Goal: Task Accomplishment & Management: Manage account settings

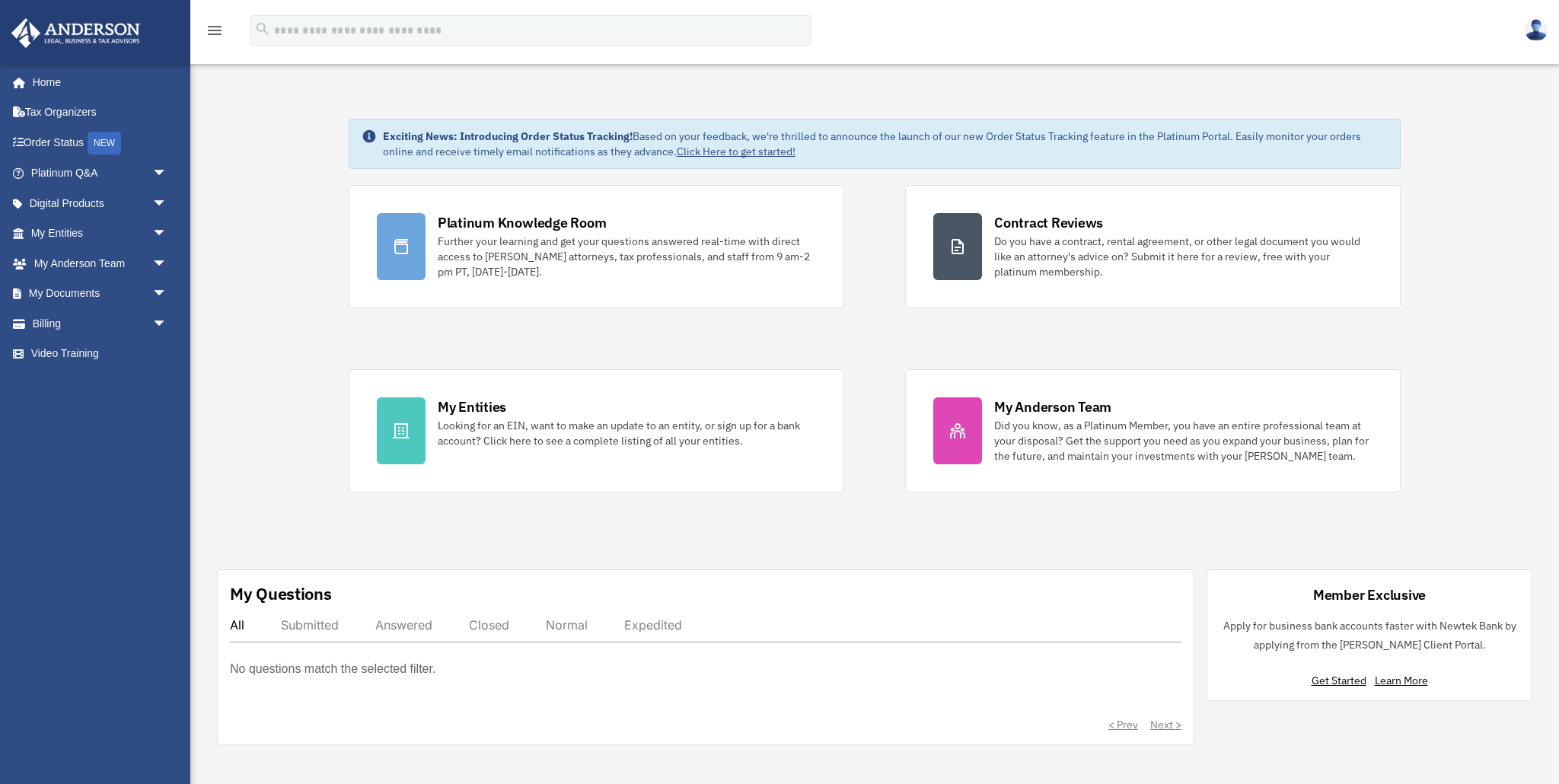
scroll to position [6, 0]
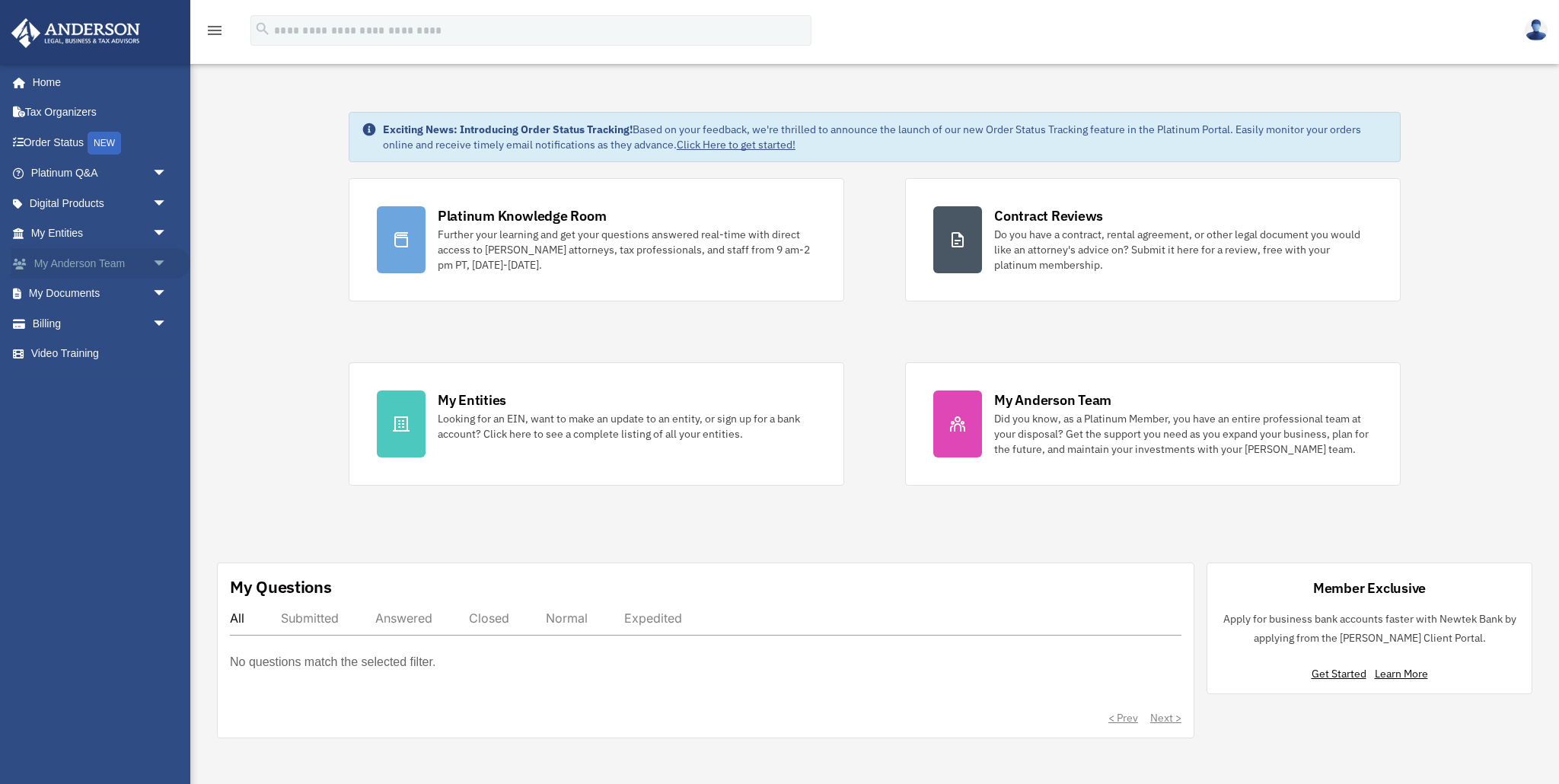
click at [158, 262] on span "arrow_drop_down" at bounding box center [167, 263] width 30 height 31
click at [131, 292] on link "My Anderson Team" at bounding box center [106, 293] width 169 height 30
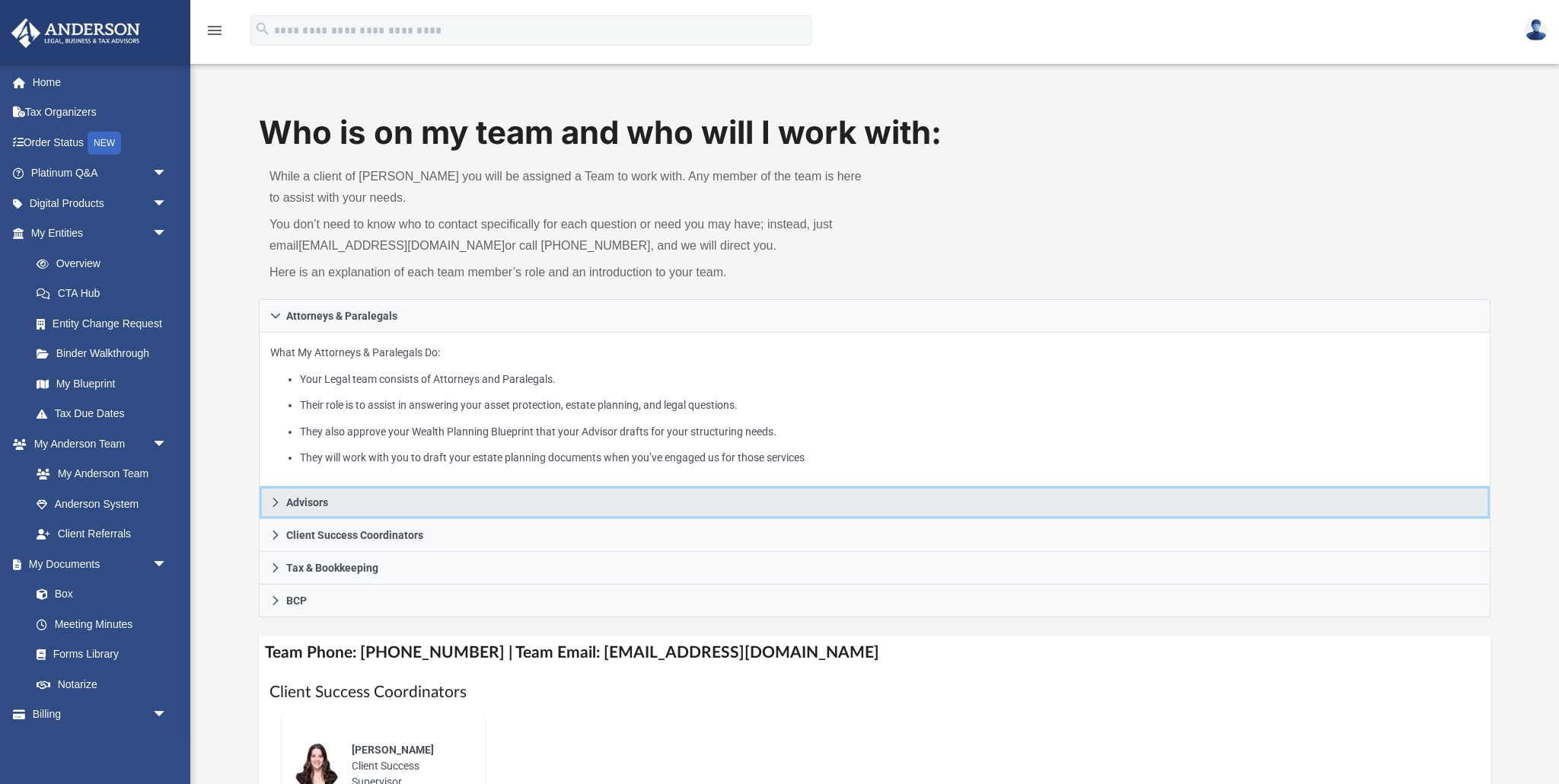
click at [275, 503] on icon at bounding box center [276, 502] width 6 height 9
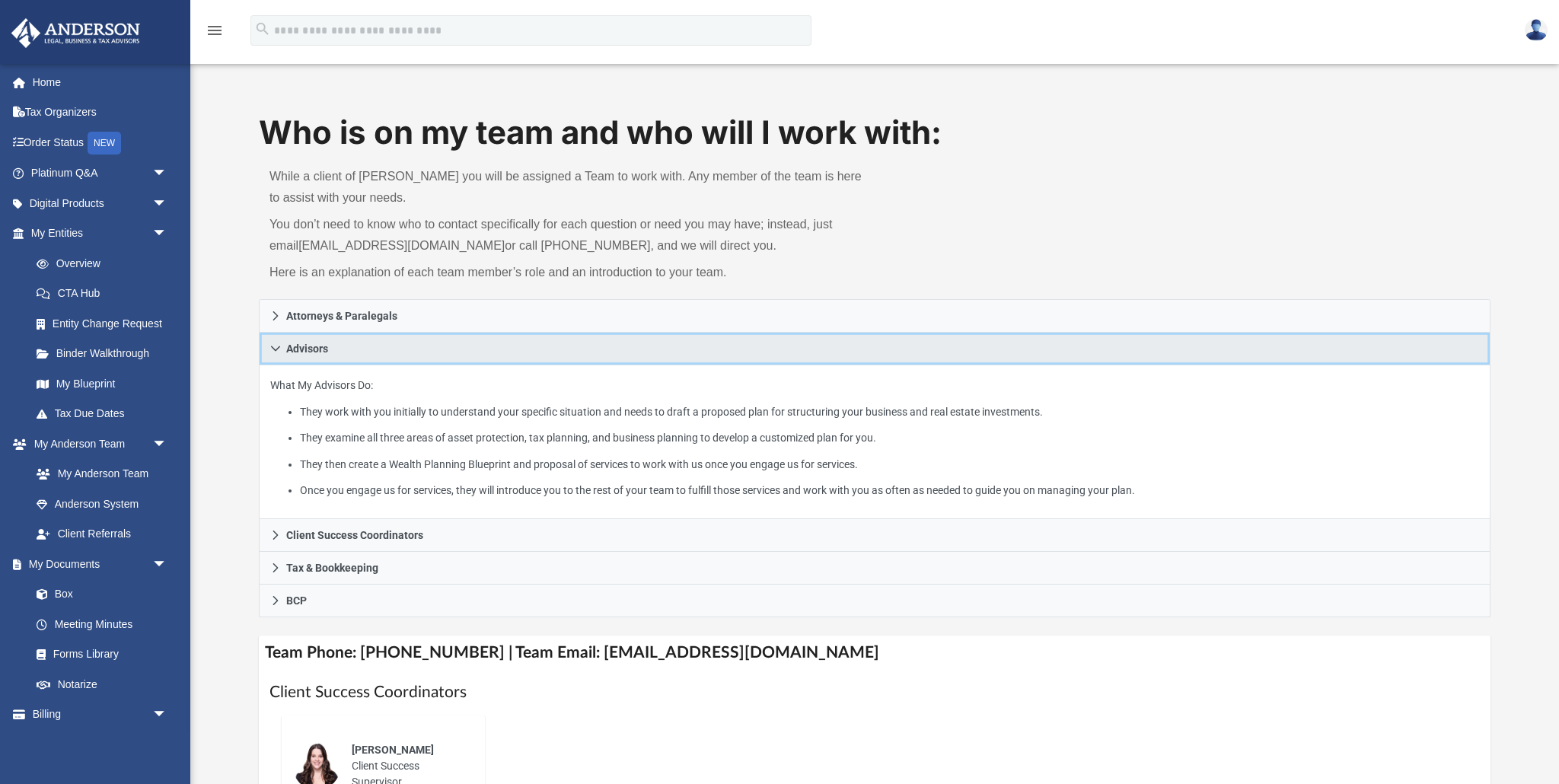
click at [273, 346] on icon at bounding box center [276, 348] width 11 height 11
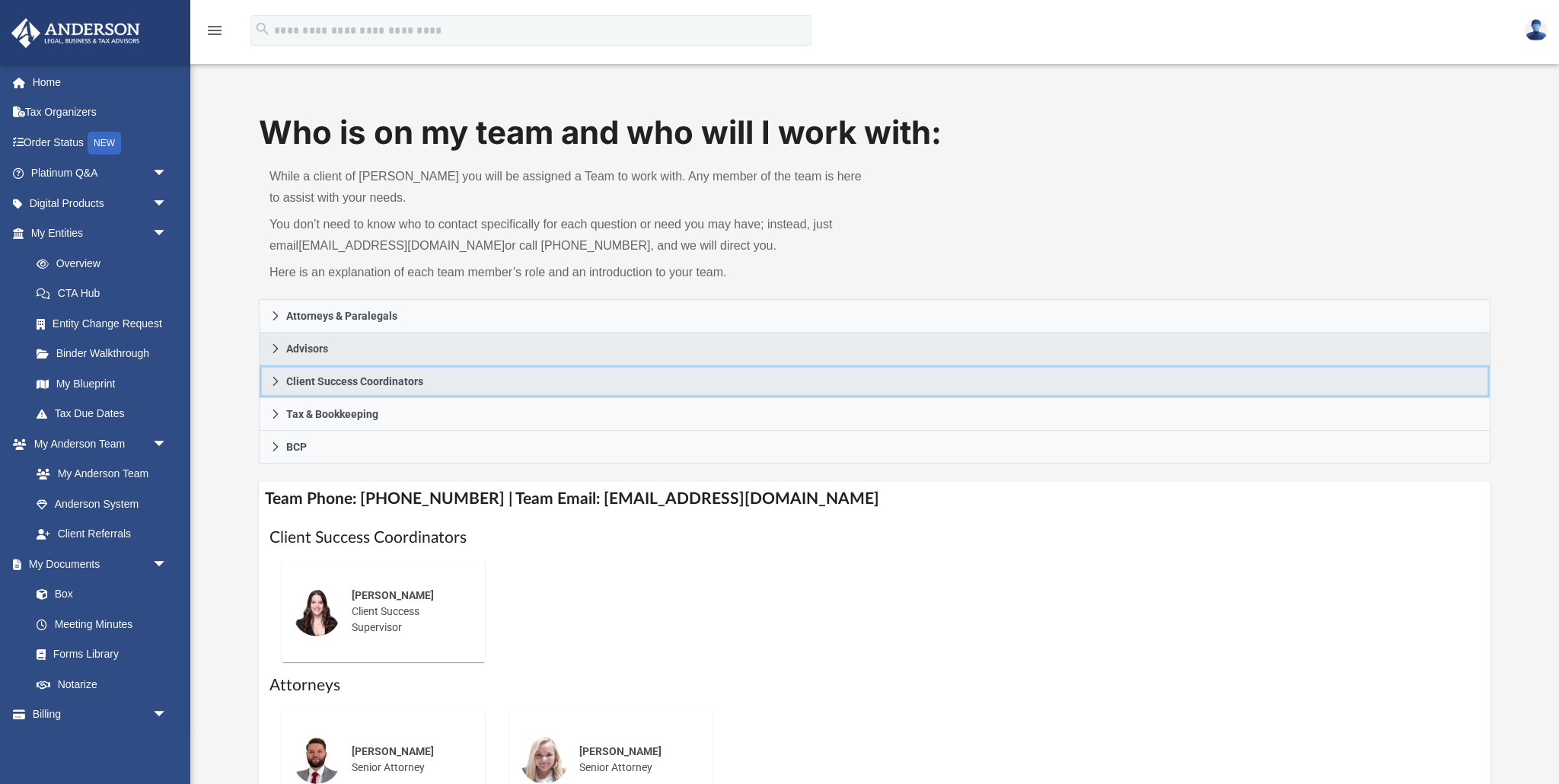
click at [277, 383] on icon at bounding box center [276, 381] width 11 height 11
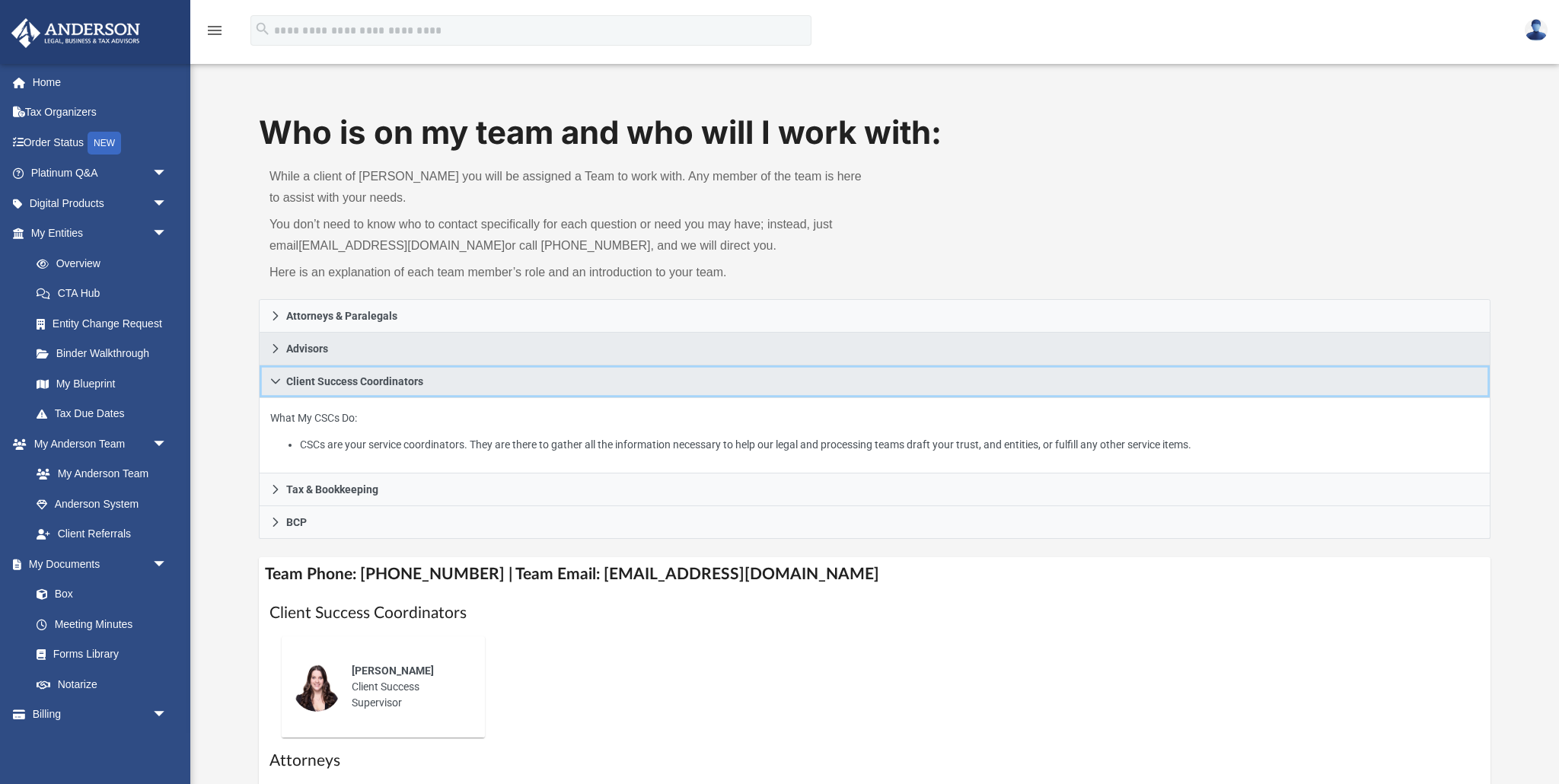
click at [277, 383] on icon at bounding box center [276, 381] width 11 height 11
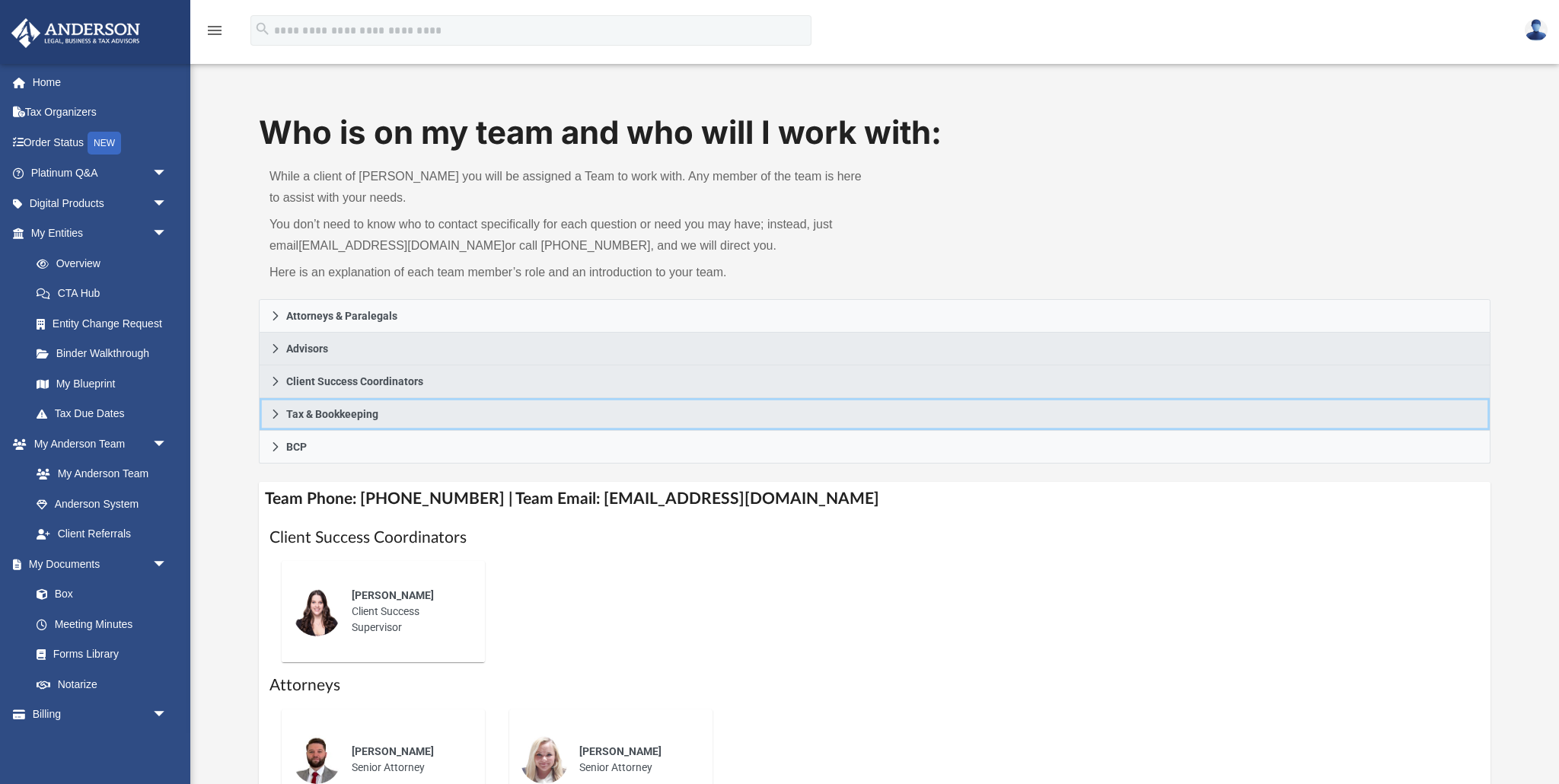
click at [269, 411] on link "Tax & Bookkeeping" at bounding box center [874, 414] width 1231 height 32
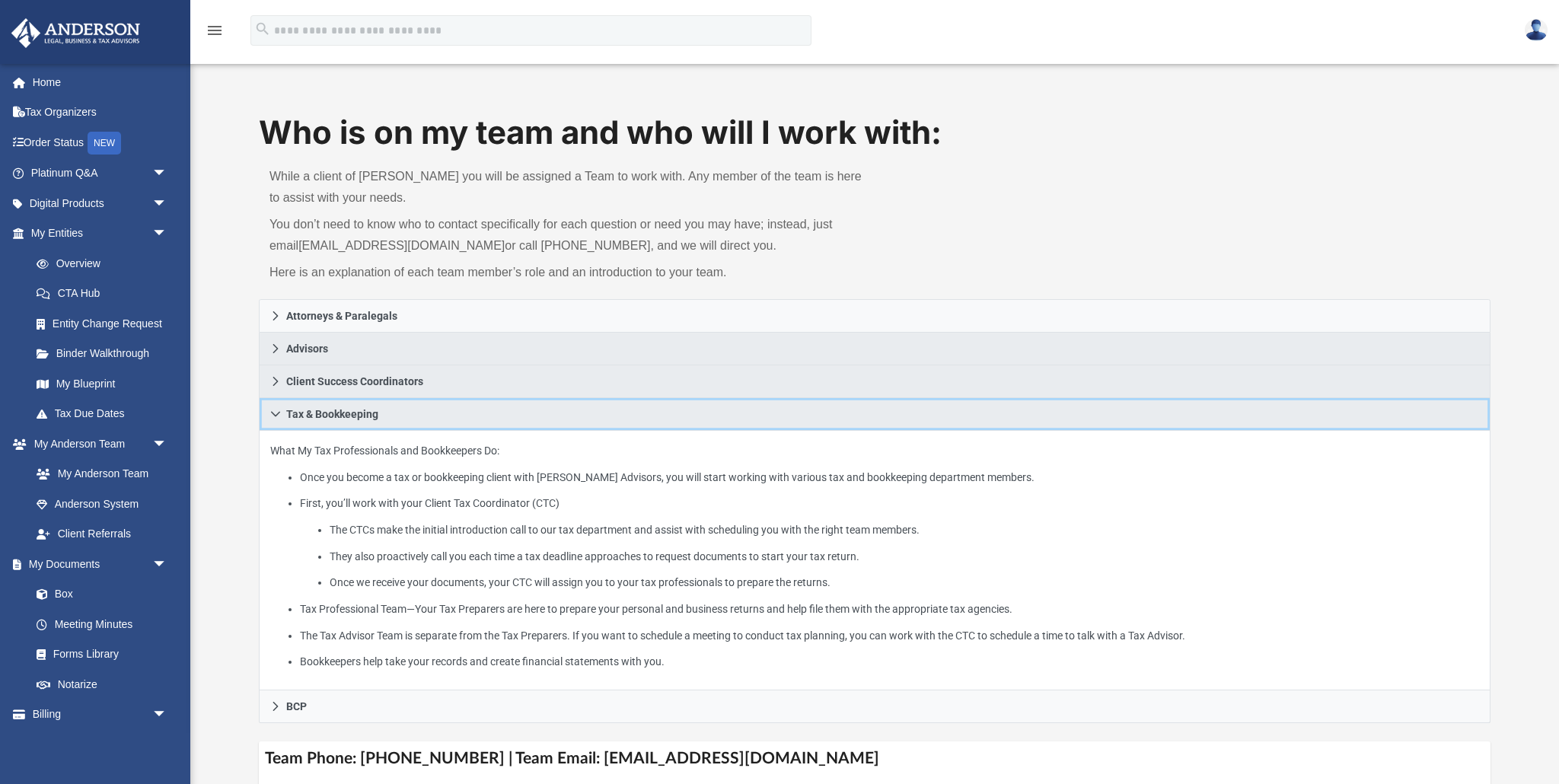
click at [269, 411] on link "Tax & Bookkeeping" at bounding box center [874, 414] width 1231 height 32
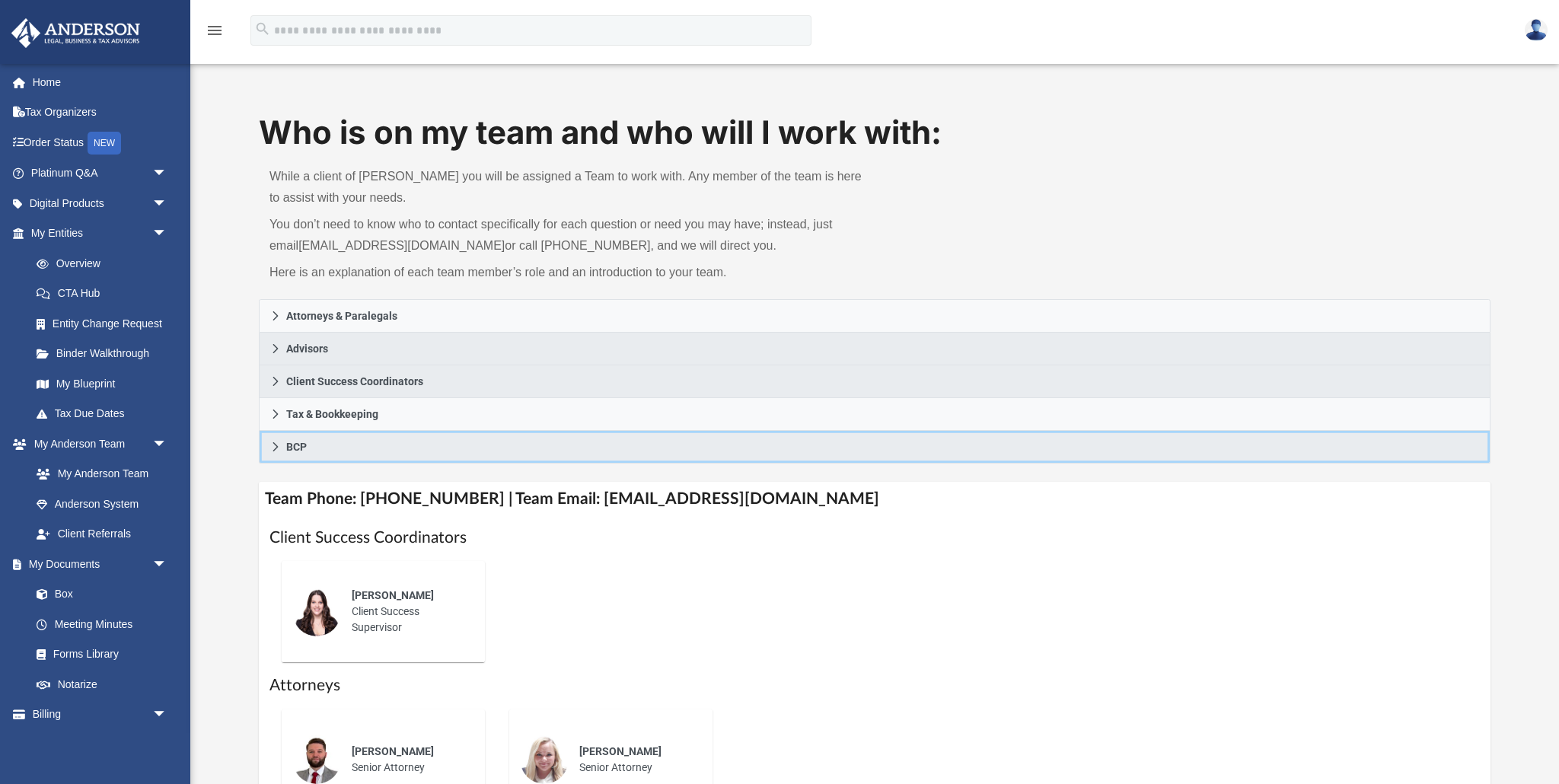
click at [277, 445] on icon at bounding box center [276, 446] width 11 height 11
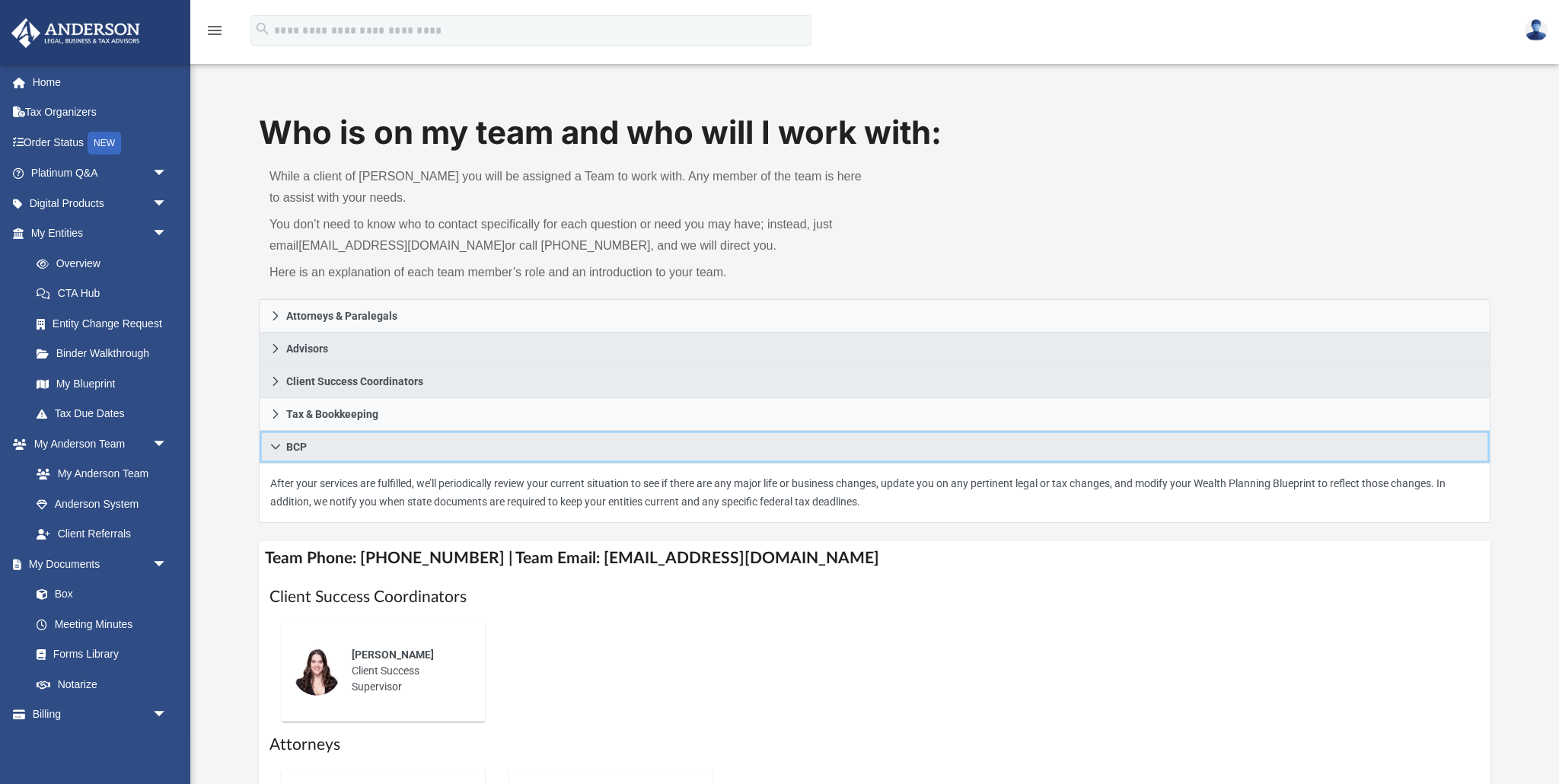
click at [277, 445] on icon at bounding box center [276, 446] width 11 height 11
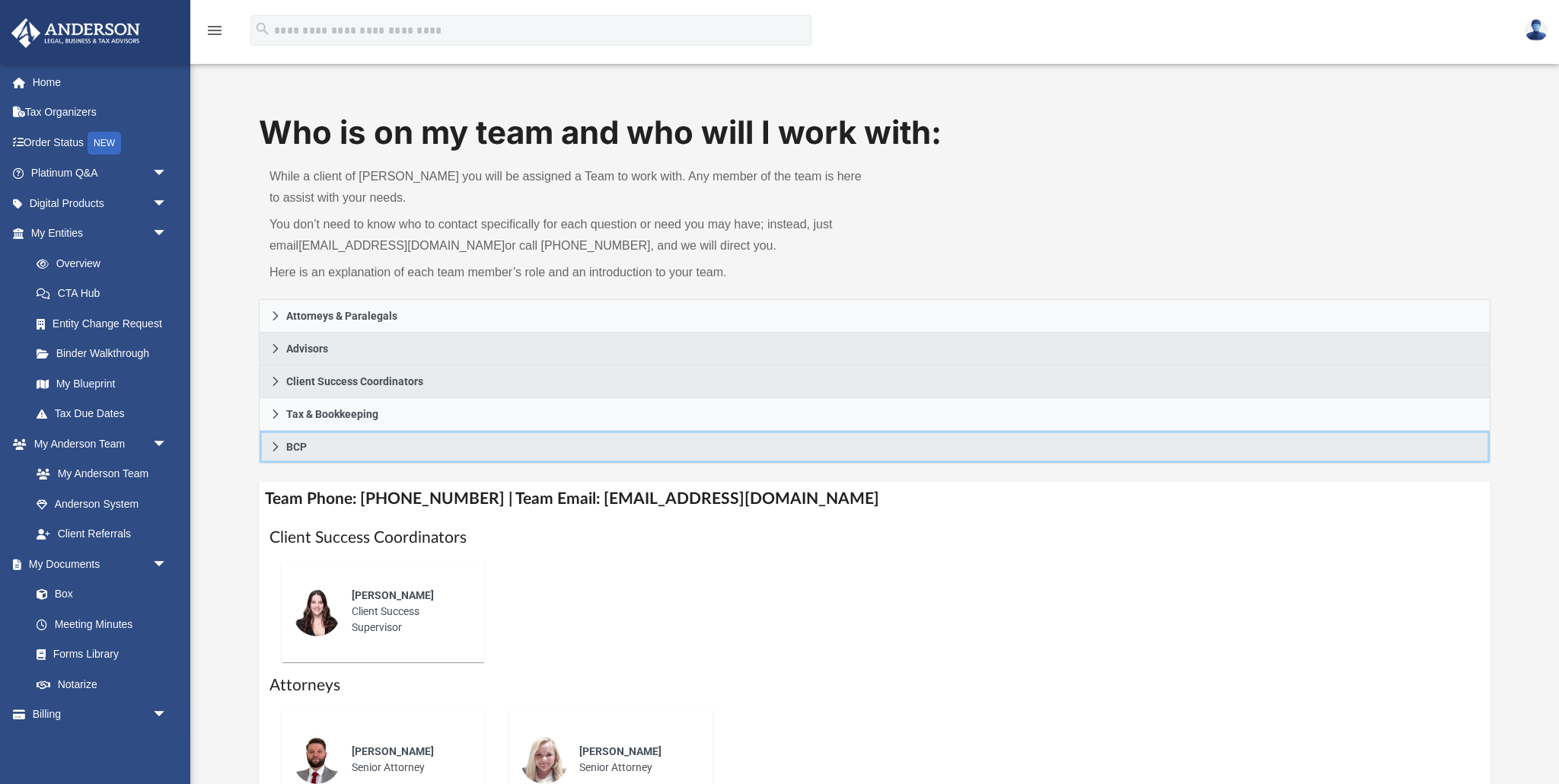
click at [277, 445] on icon at bounding box center [276, 446] width 11 height 11
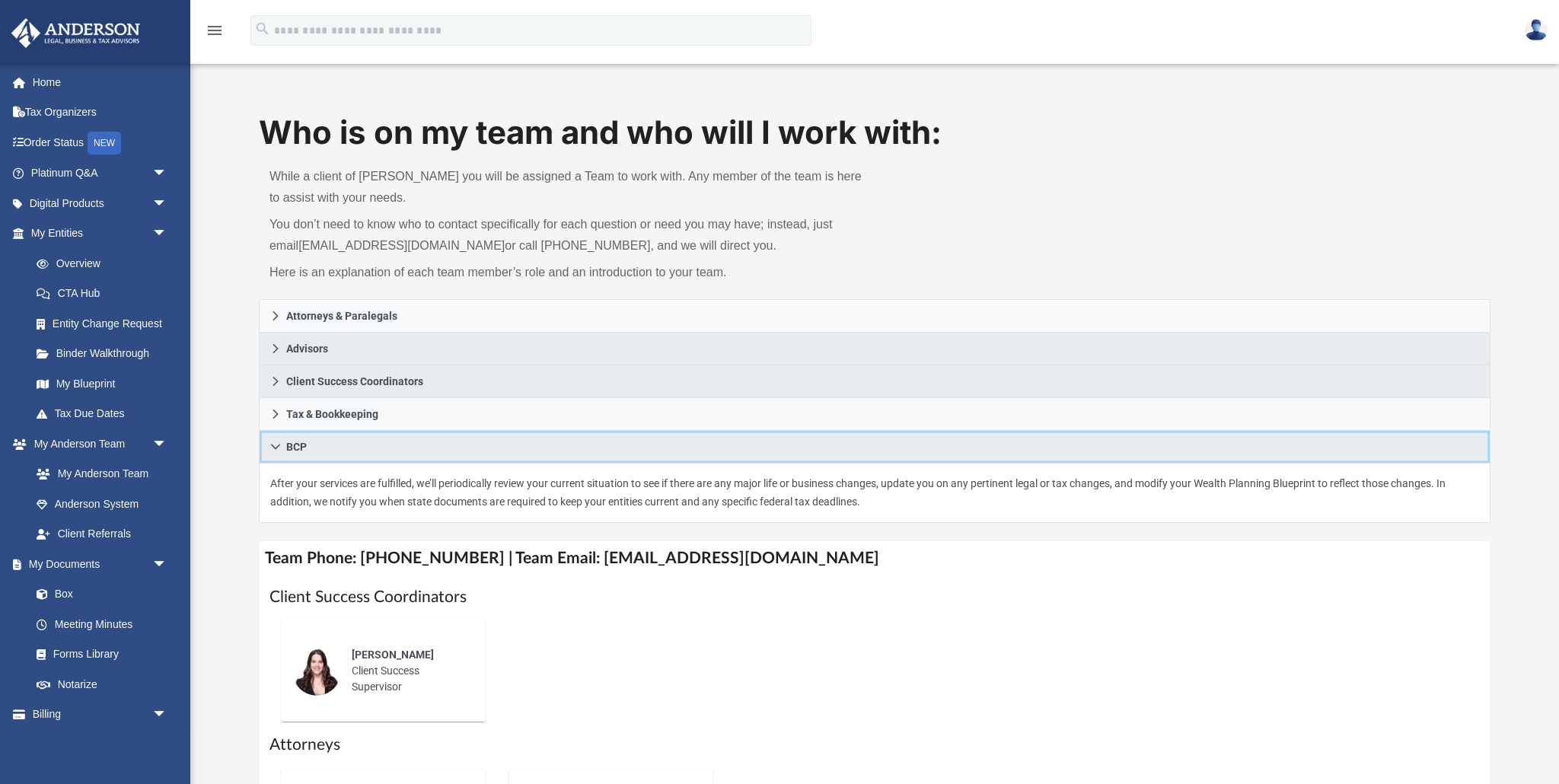
click at [277, 445] on icon at bounding box center [276, 446] width 11 height 11
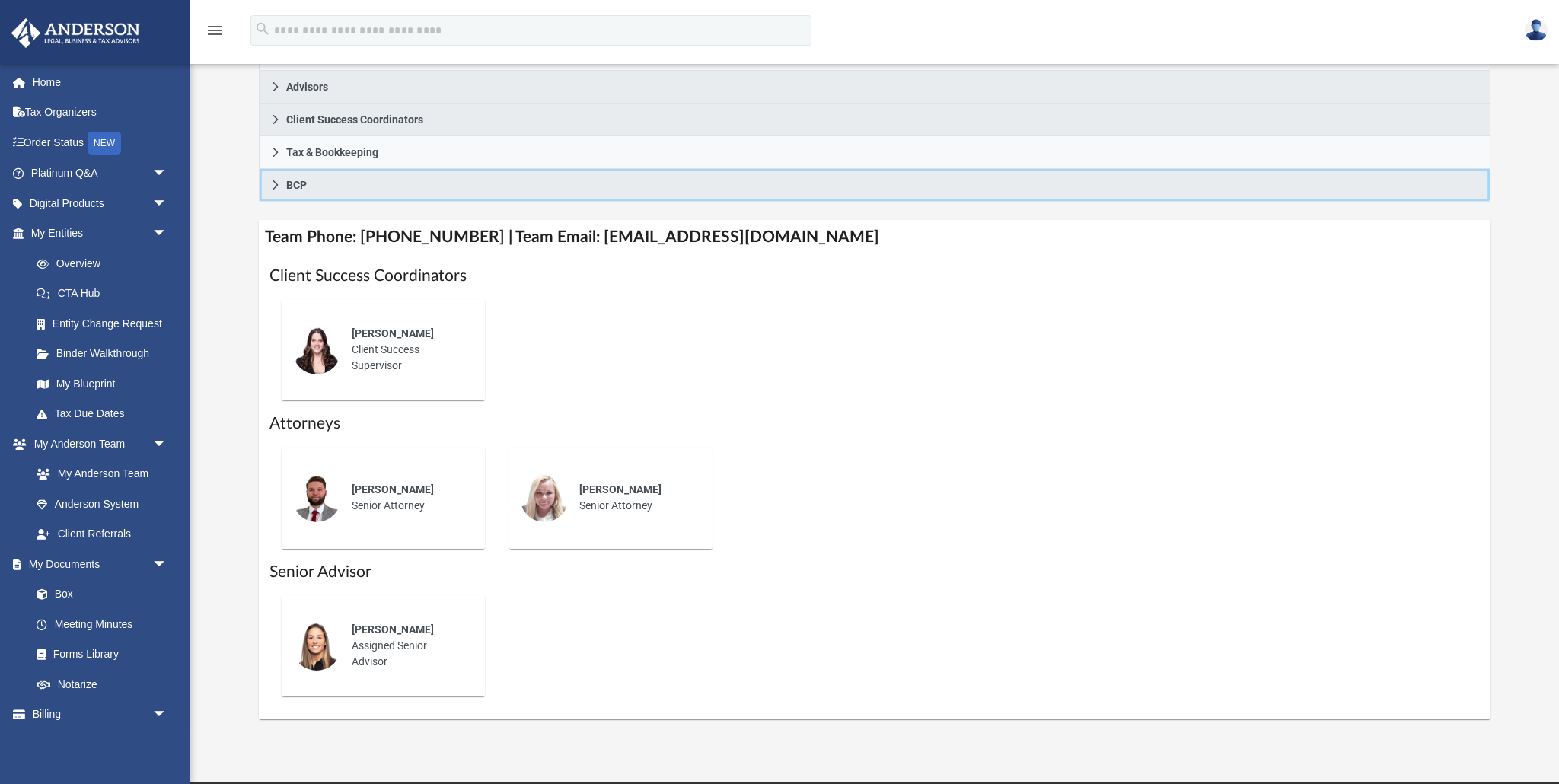
scroll to position [315, 0]
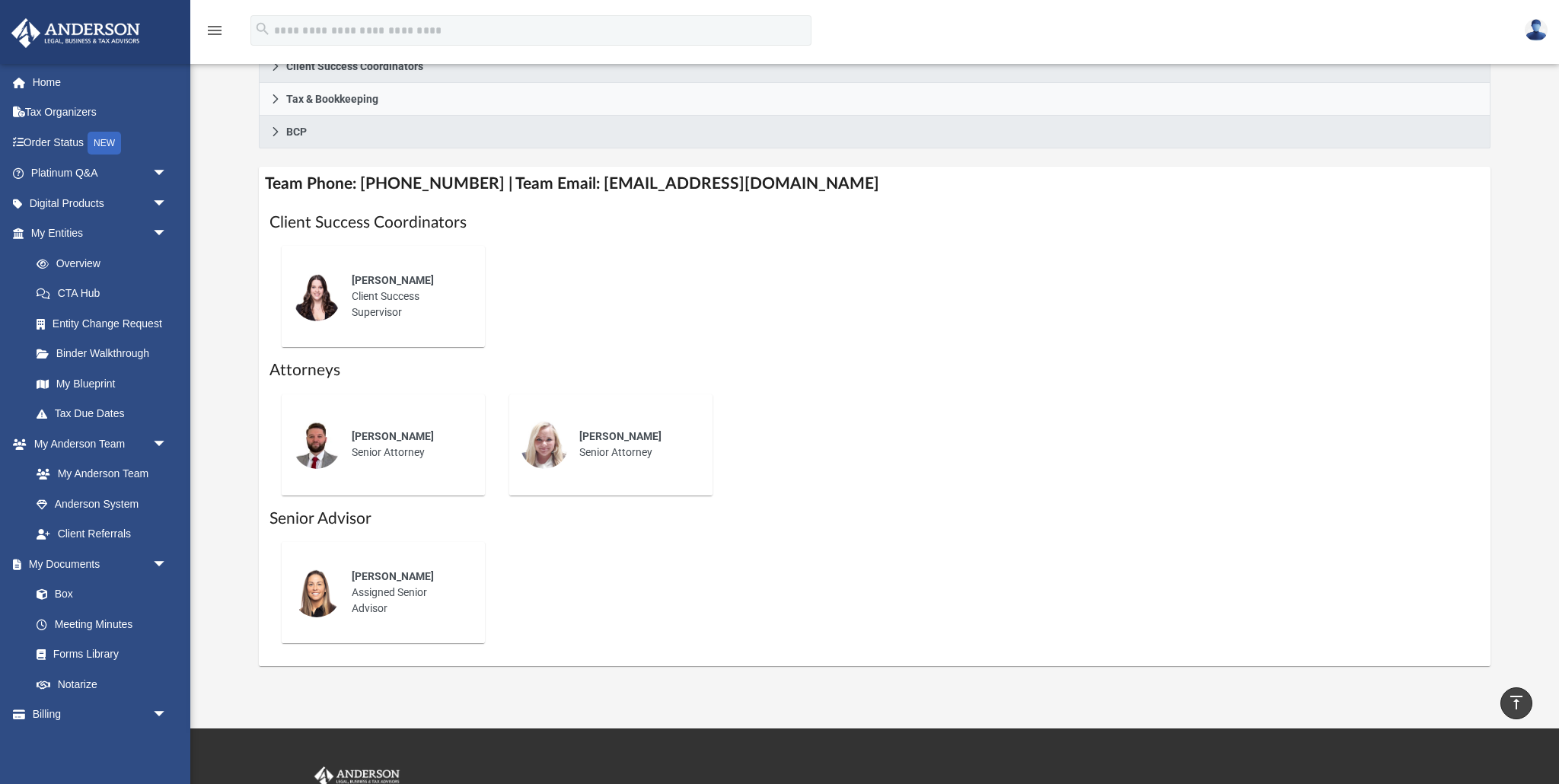
click at [389, 591] on div "Alison Hudson Assigned Senior Advisor" at bounding box center [408, 592] width 133 height 69
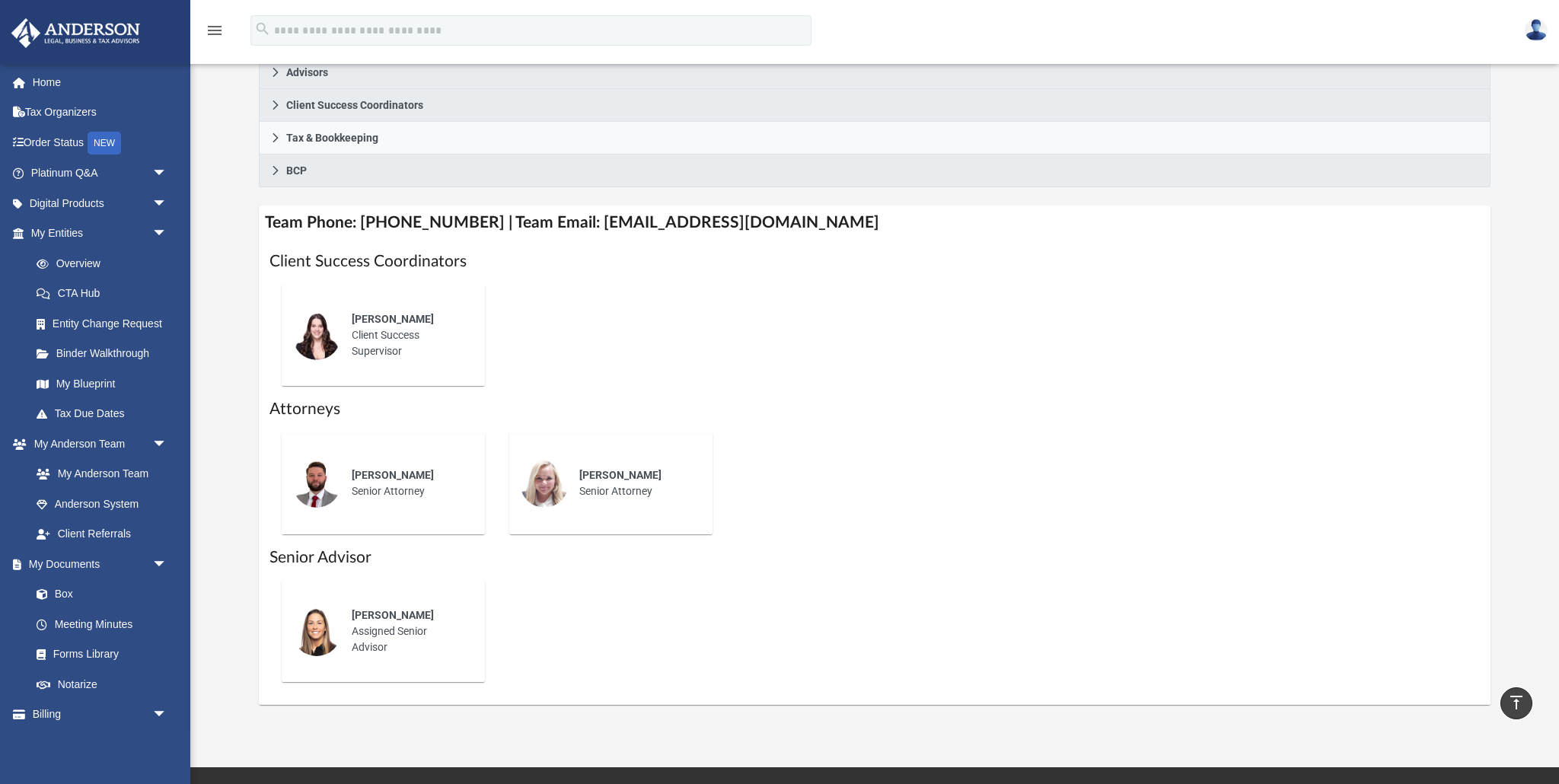
scroll to position [275, 0]
click at [114, 501] on link "Anderson System" at bounding box center [106, 503] width 169 height 30
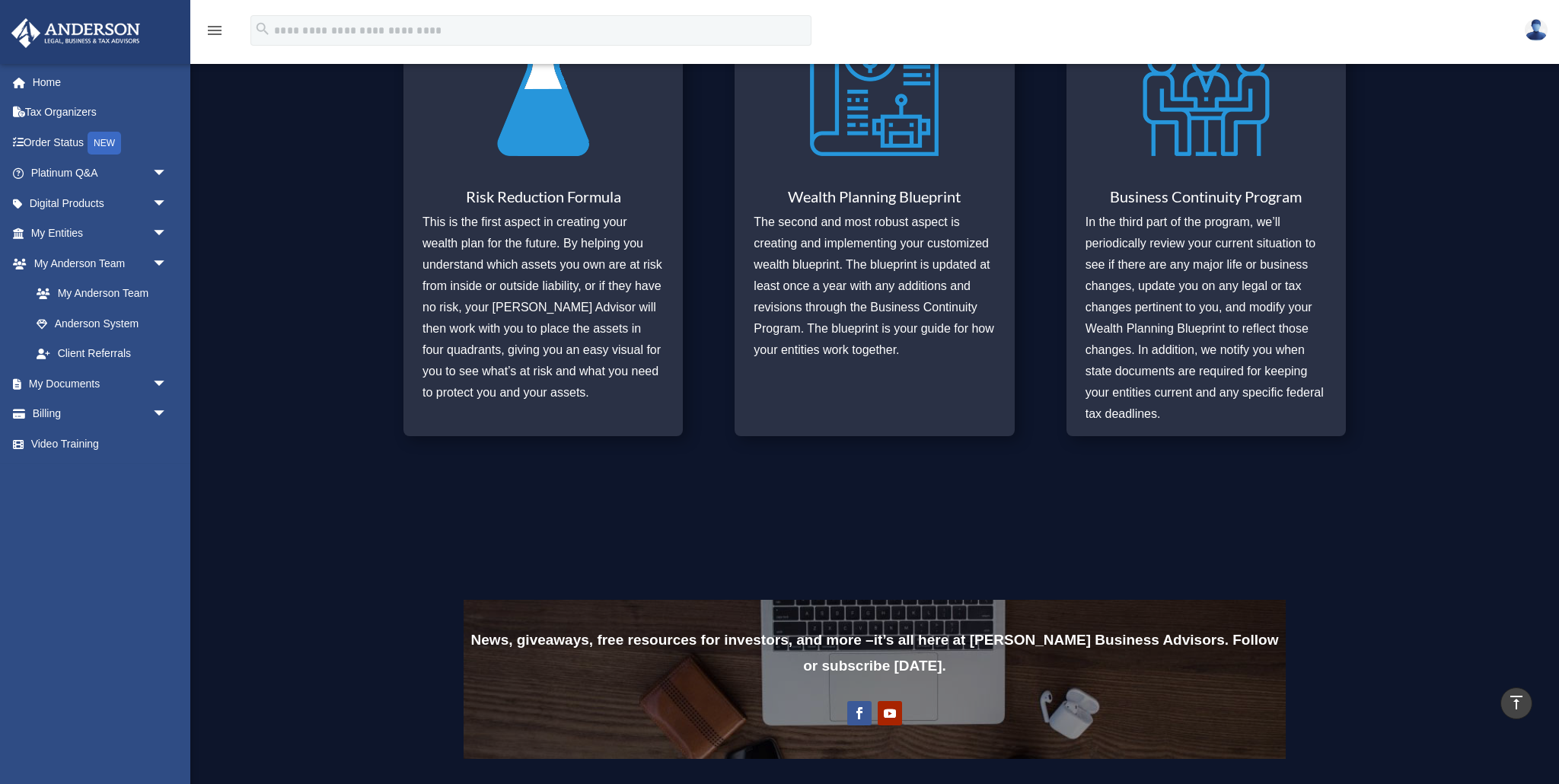
scroll to position [734, 0]
click at [100, 353] on link "Client Referrals" at bounding box center [106, 353] width 169 height 30
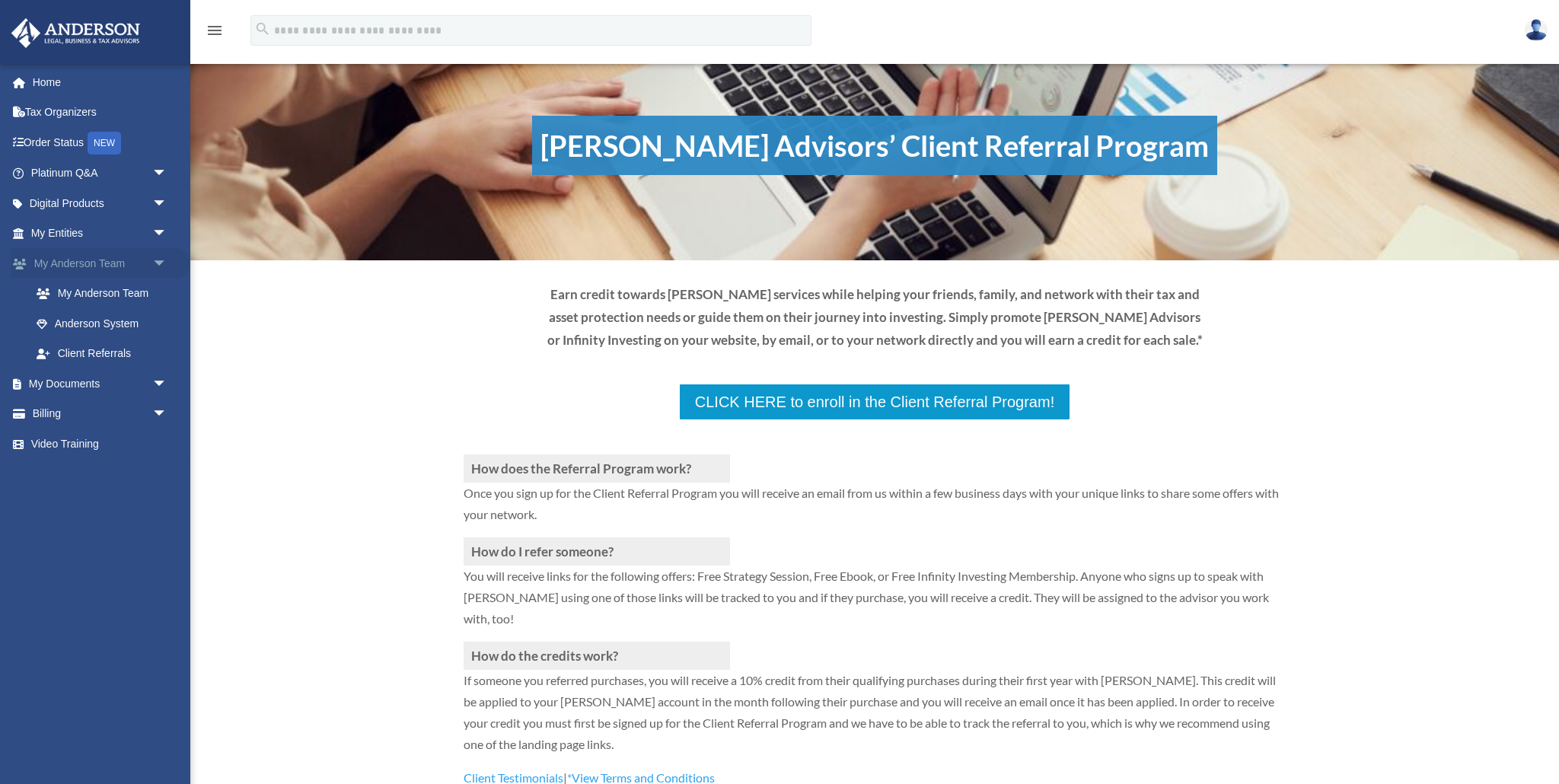
click at [159, 258] on span "arrow_drop_down" at bounding box center [167, 263] width 30 height 31
click at [163, 289] on span "arrow_drop_down" at bounding box center [167, 294] width 30 height 31
click at [85, 321] on link "Box" at bounding box center [106, 323] width 169 height 30
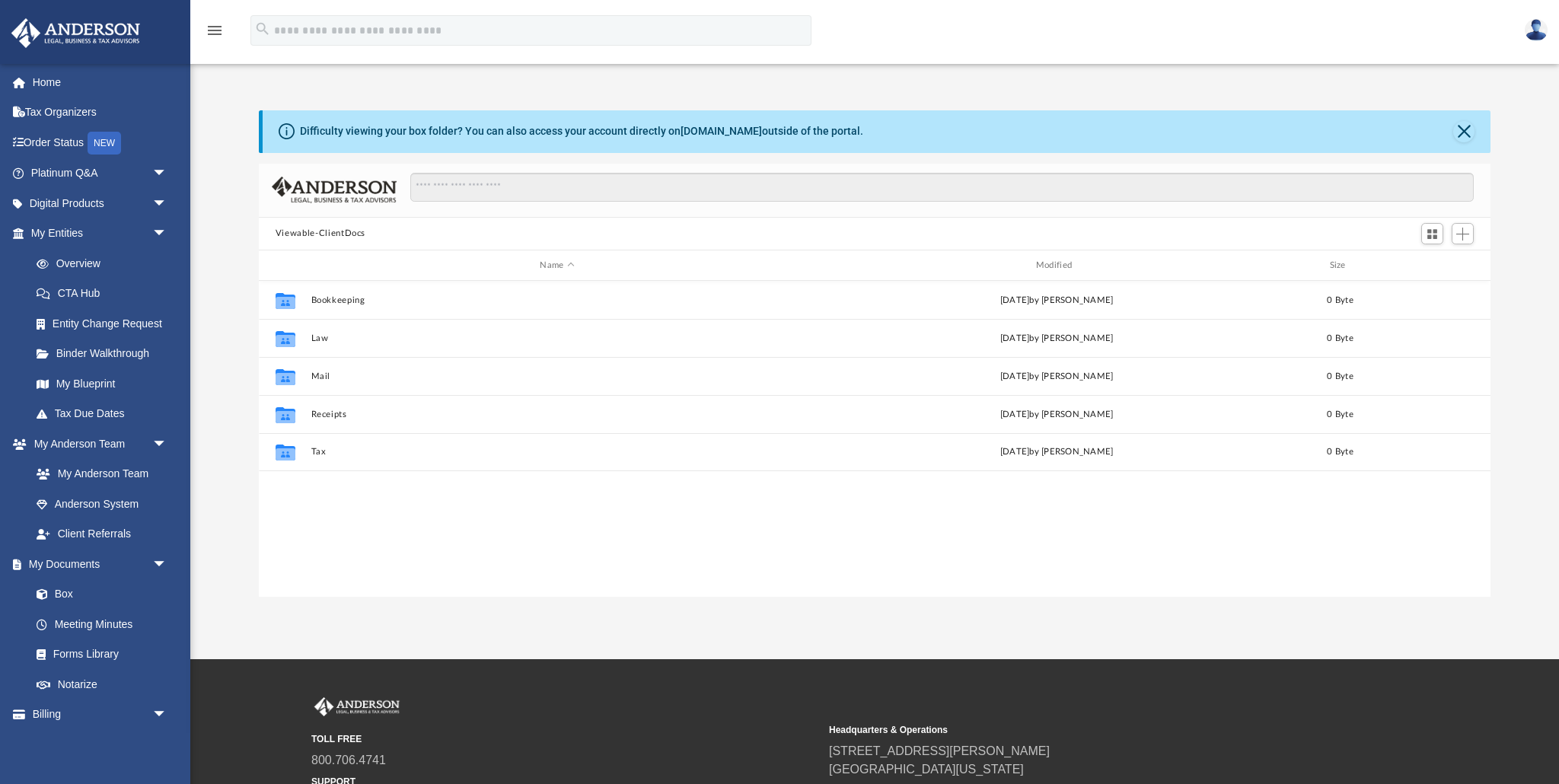
scroll to position [345, 1231]
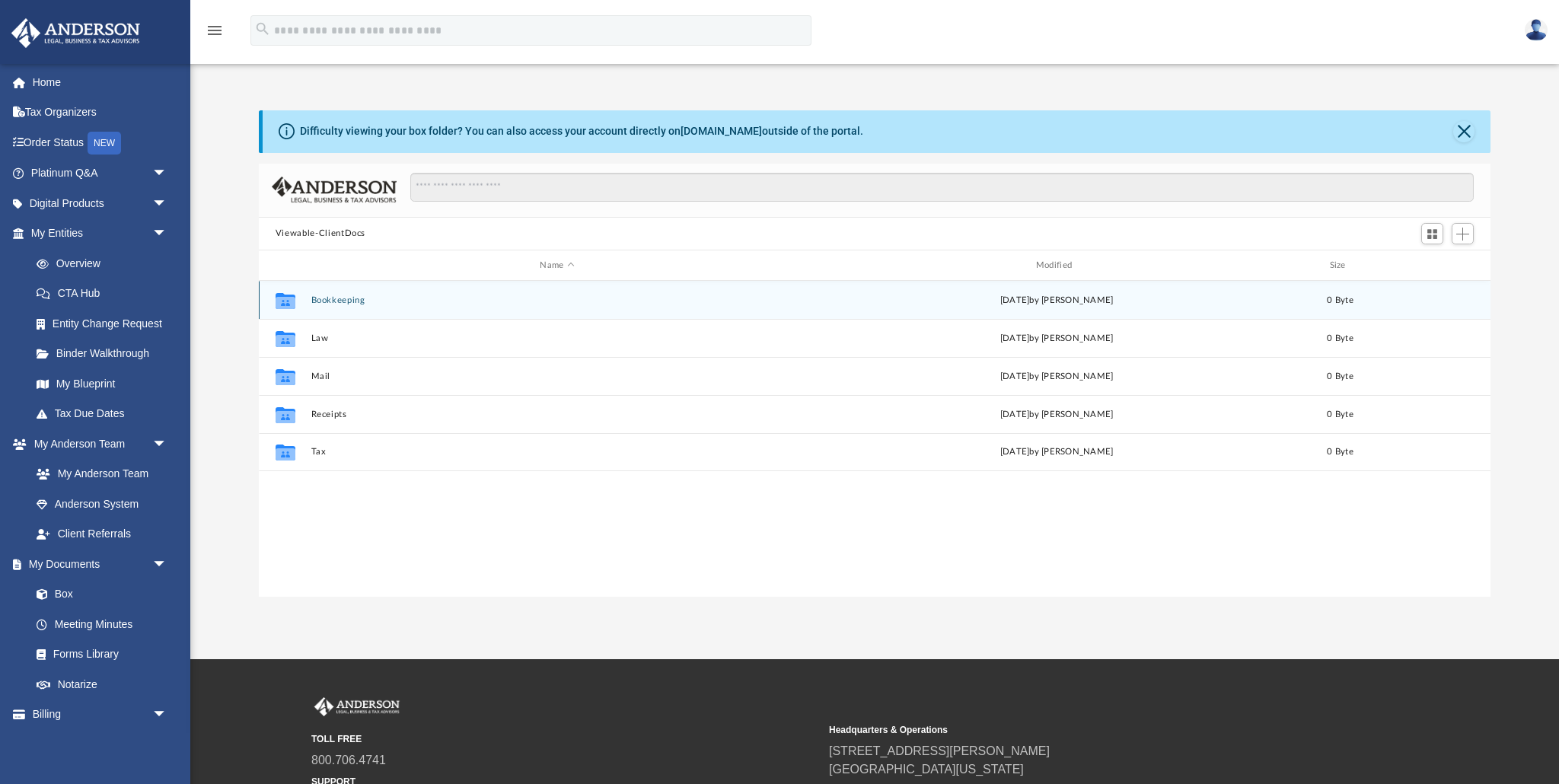
click at [337, 302] on button "Bookkeeping" at bounding box center [557, 300] width 493 height 10
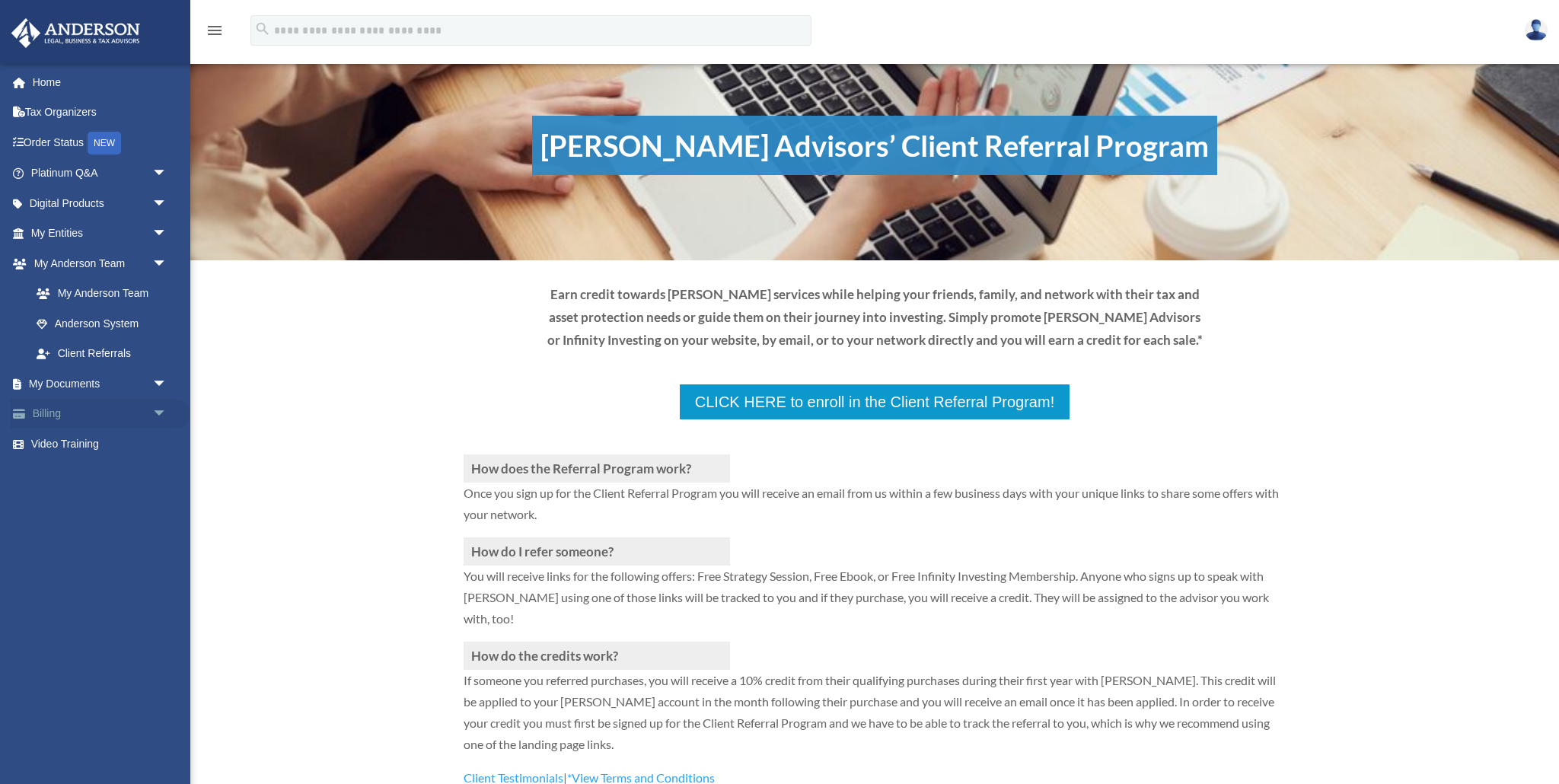
click at [152, 413] on span "arrow_drop_down" at bounding box center [167, 414] width 30 height 31
click at [112, 438] on link "$ Open Invoices" at bounding box center [106, 444] width 169 height 31
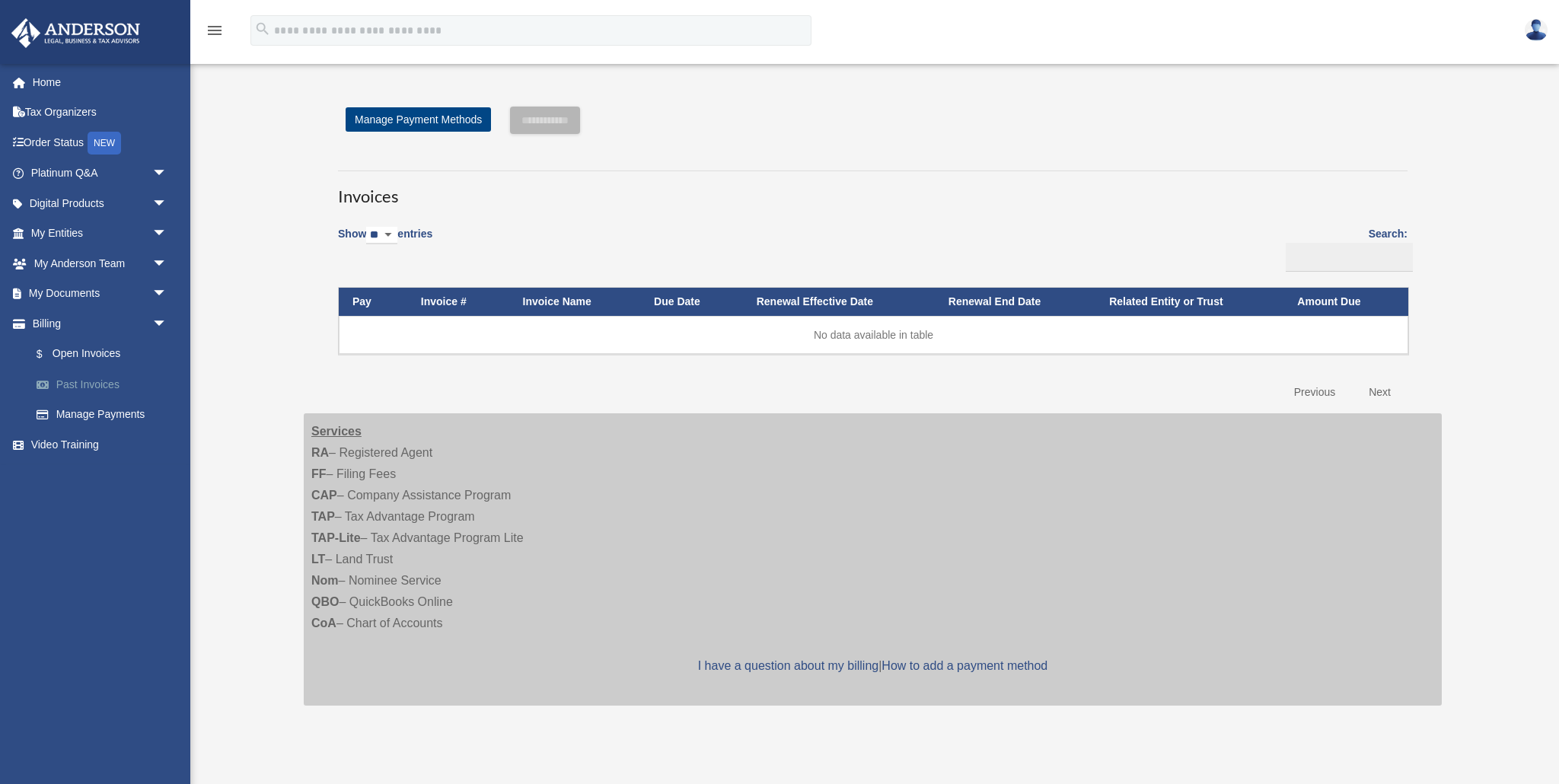
click at [75, 384] on link "Past Invoices" at bounding box center [106, 383] width 169 height 30
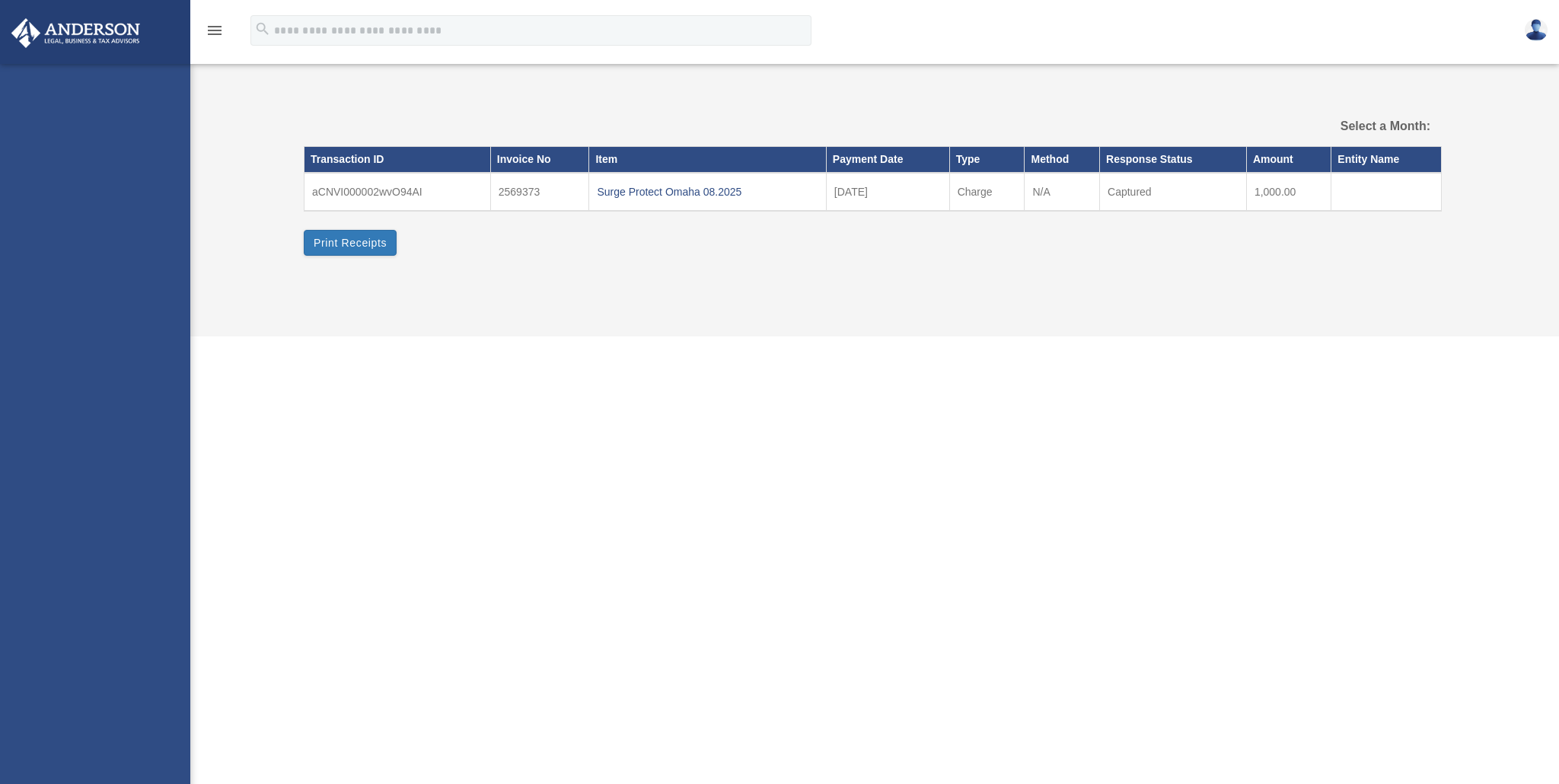
select select
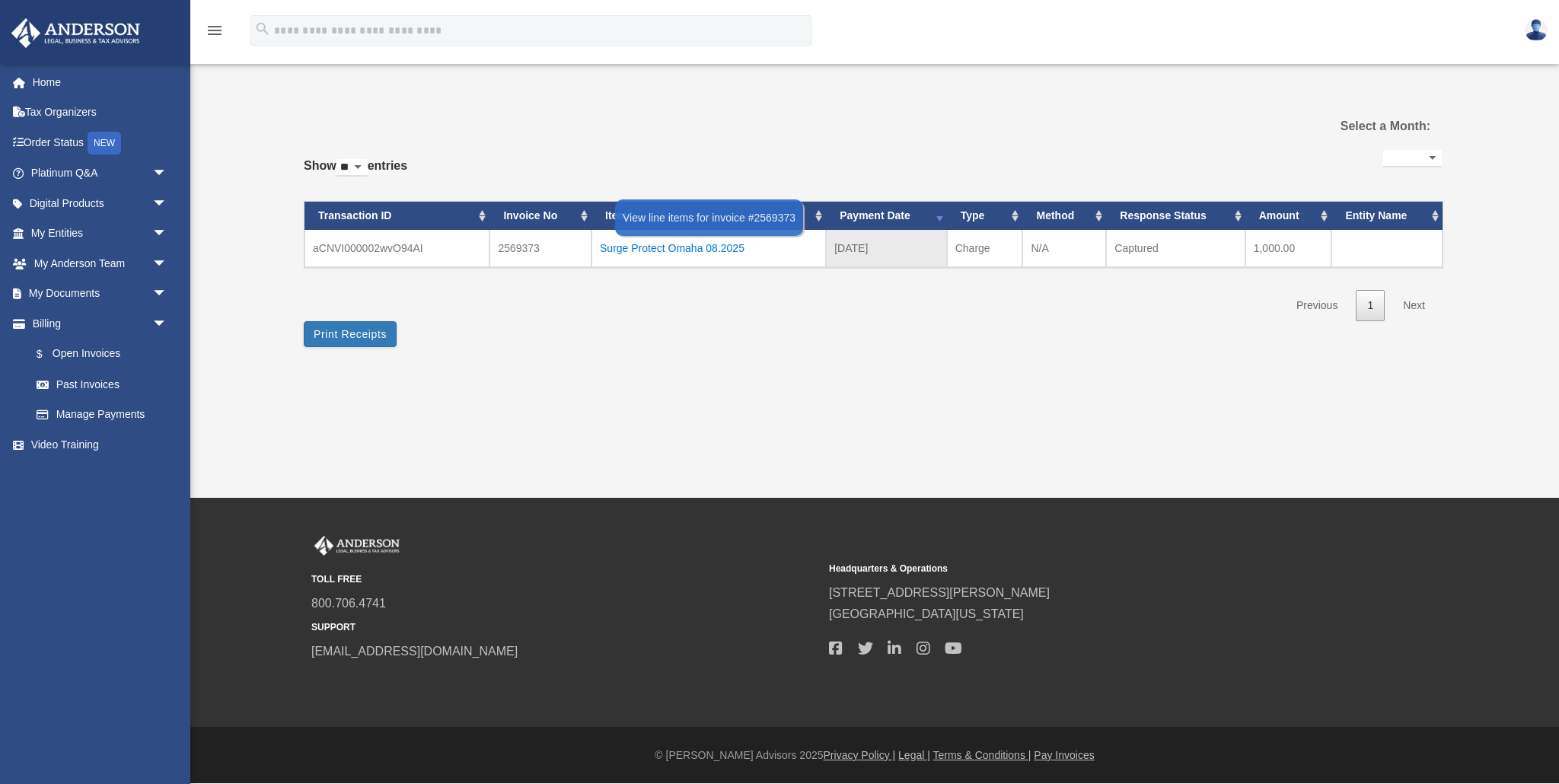
click at [657, 249] on div "Surge Protect Omaha 08.2025" at bounding box center [709, 248] width 218 height 21
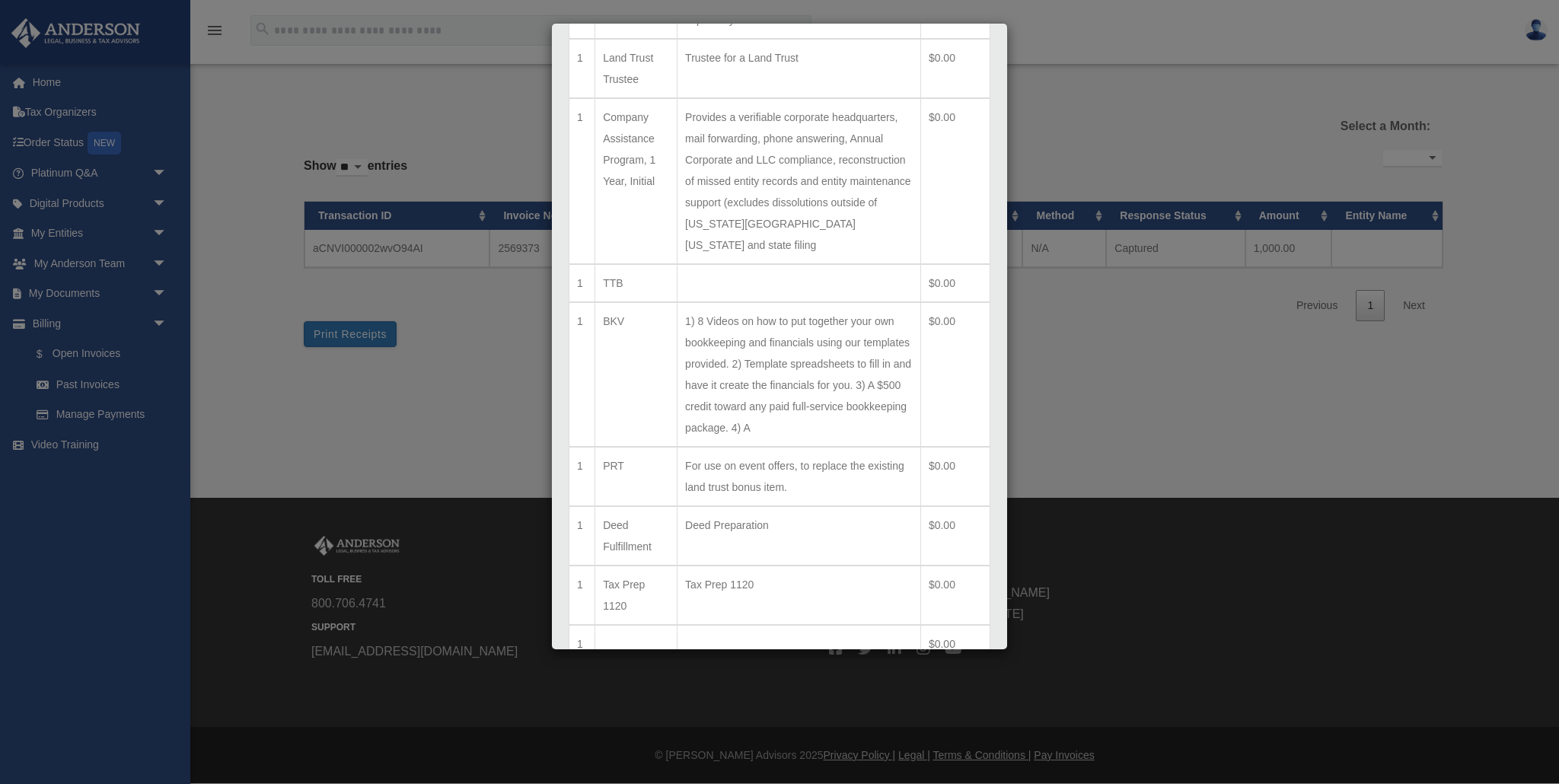
scroll to position [572, 0]
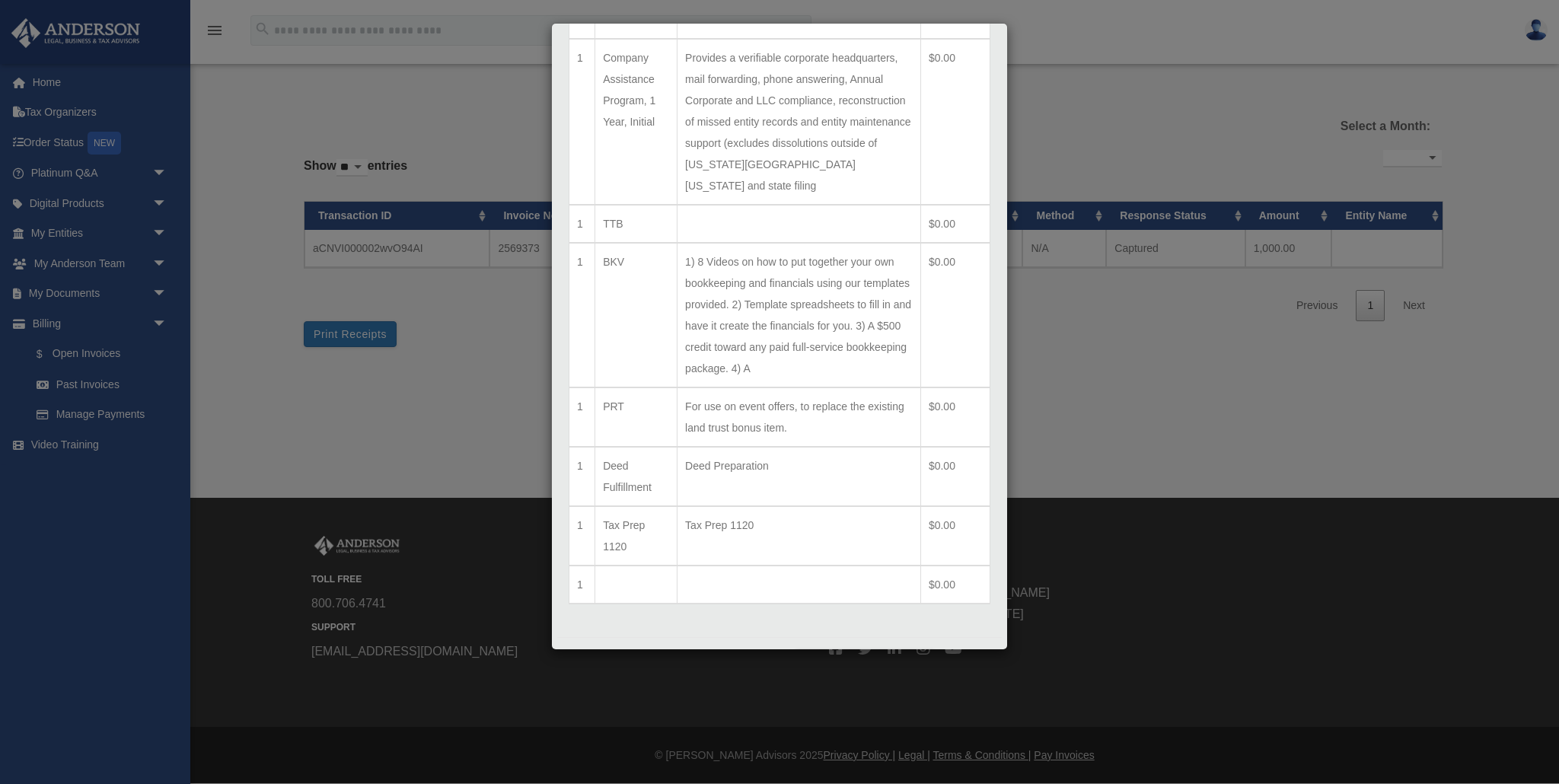
click at [970, 649] on button "Close" at bounding box center [964, 658] width 53 height 18
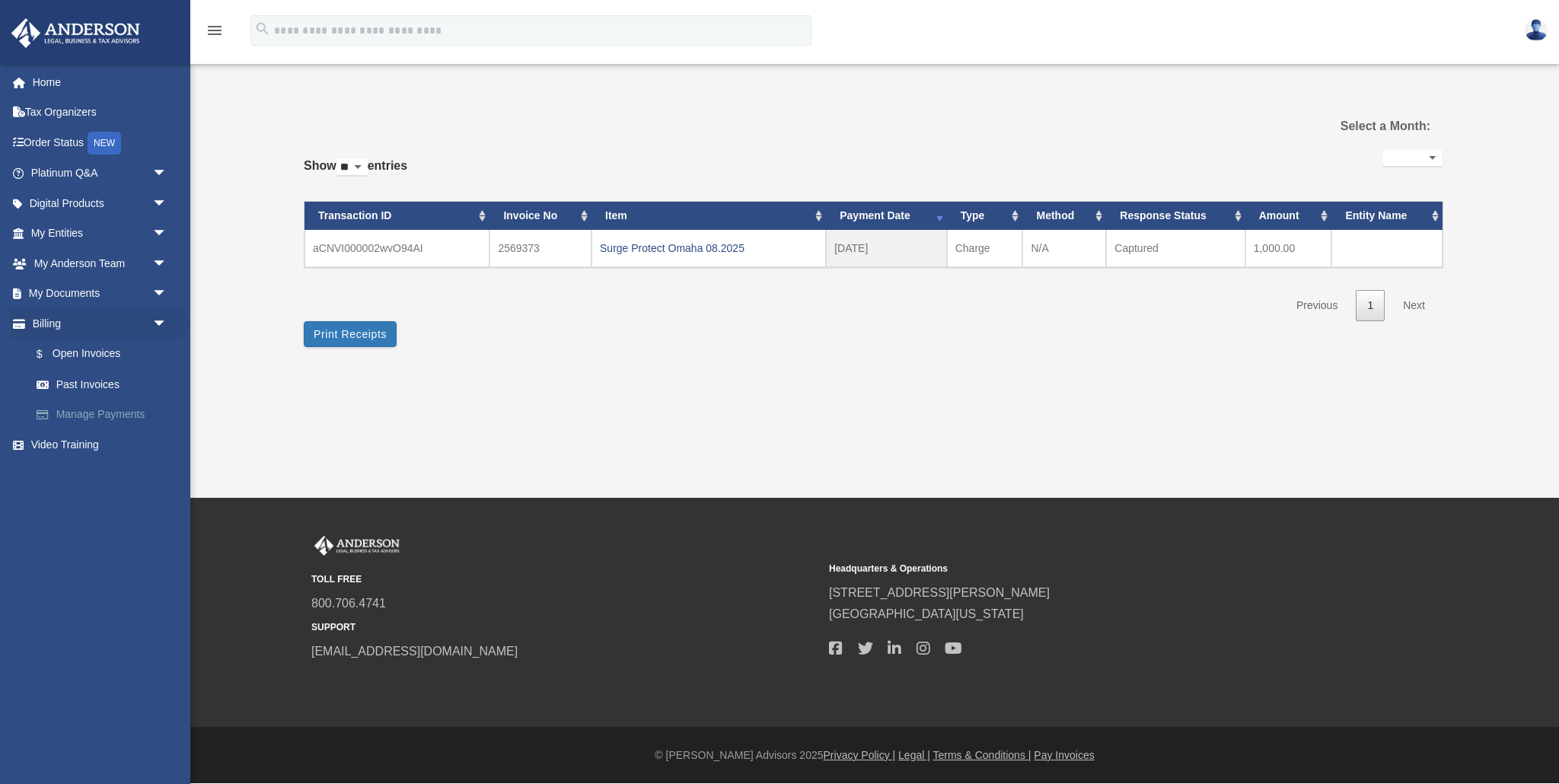
click at [124, 414] on link "Manage Payments" at bounding box center [106, 414] width 169 height 30
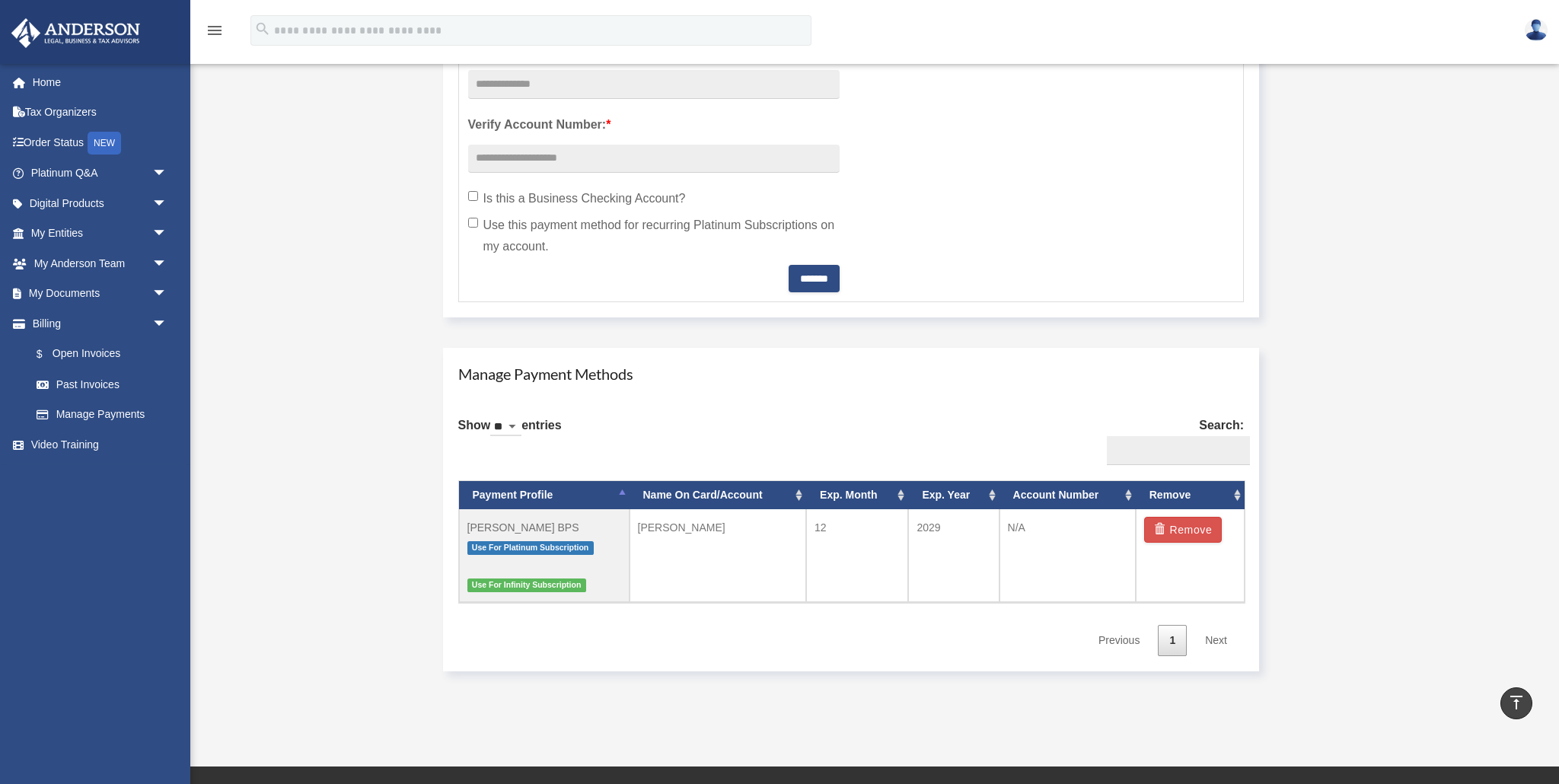
scroll to position [628, 0]
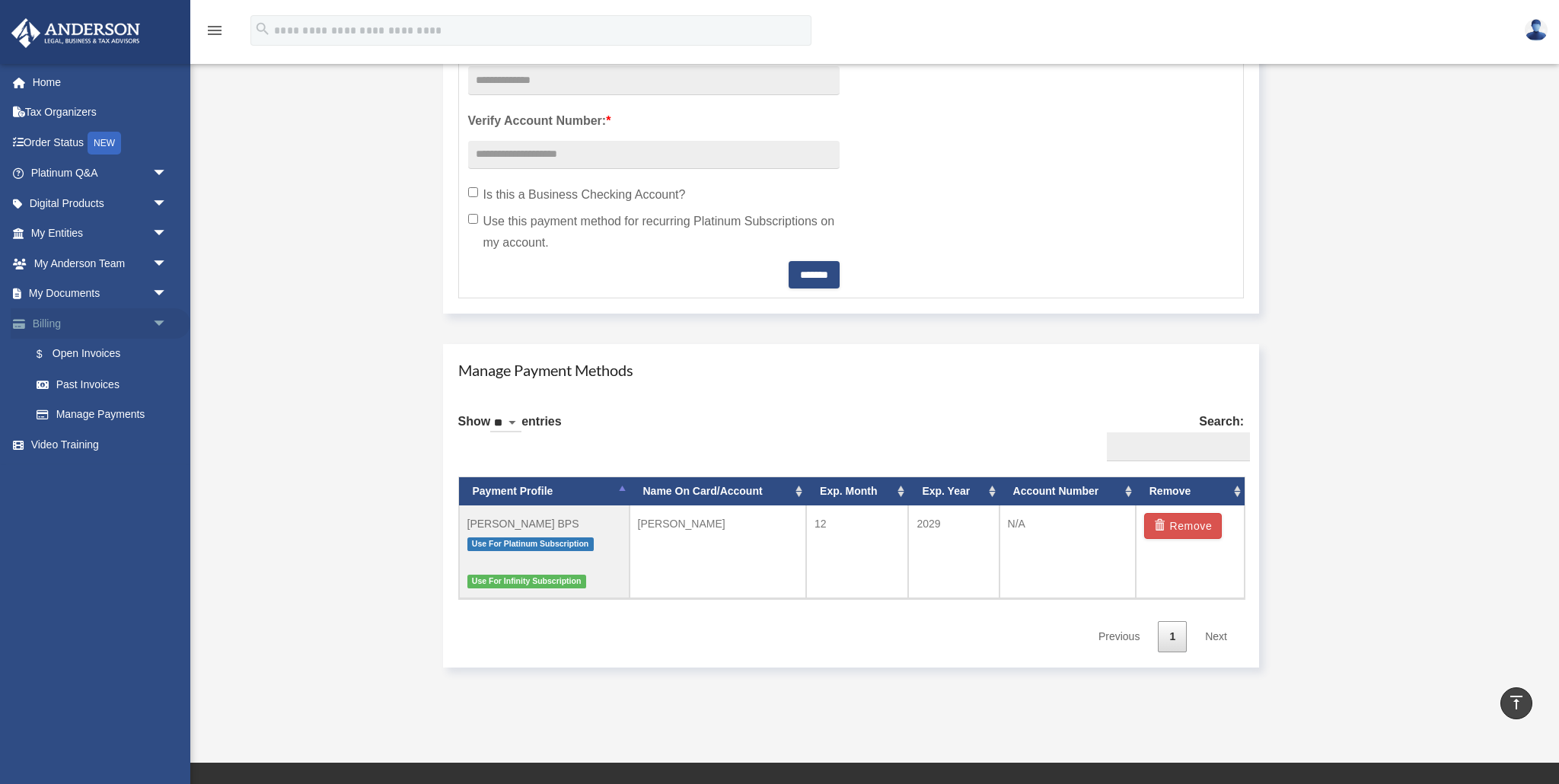
click at [166, 322] on span "arrow_drop_down" at bounding box center [167, 323] width 30 height 31
click at [62, 85] on link "Home" at bounding box center [100, 81] width 180 height 30
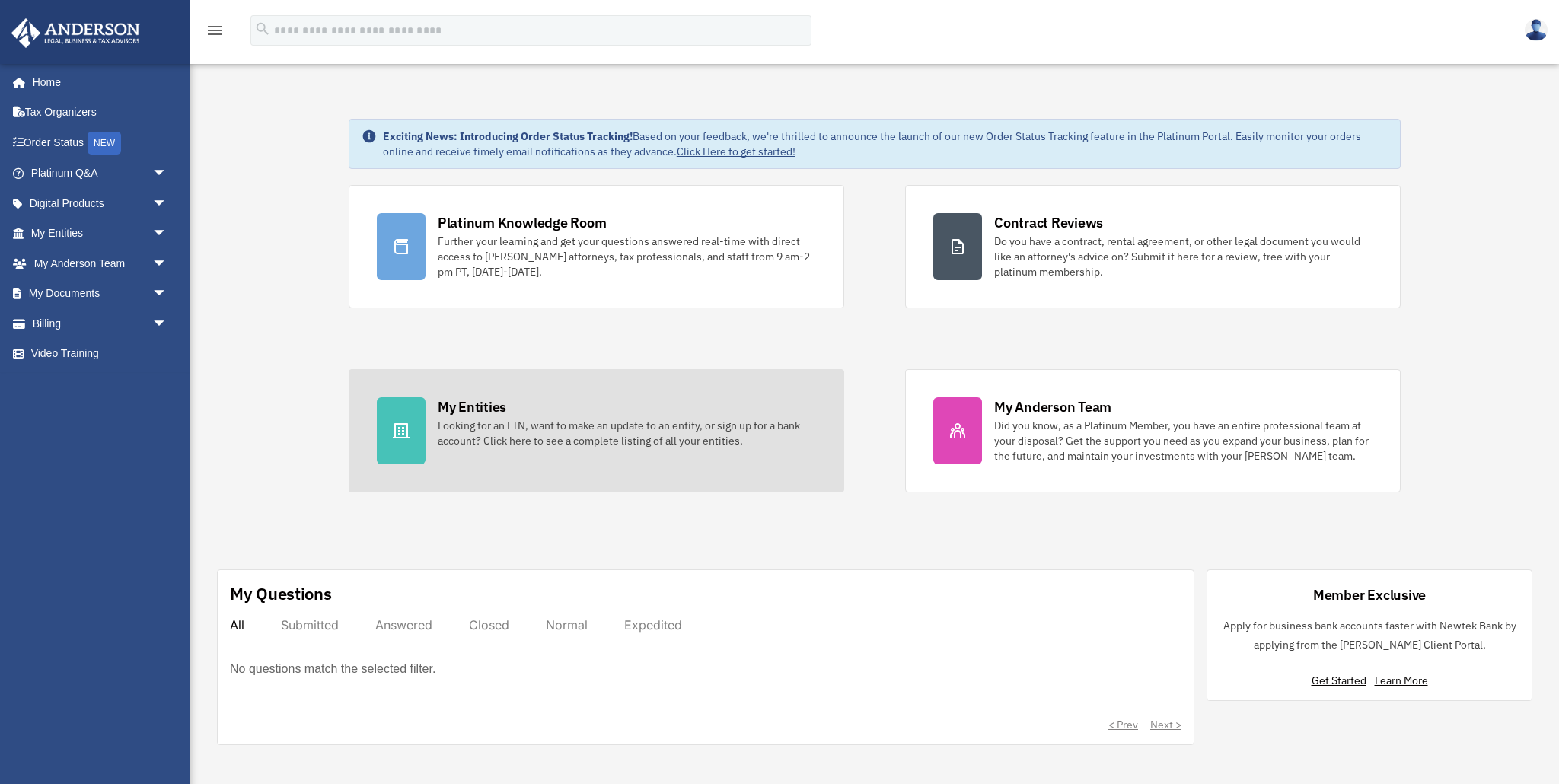
click at [457, 423] on div "Looking for an EIN, want to make an update to an entity, or sign up for a bank …" at bounding box center [628, 432] width 379 height 30
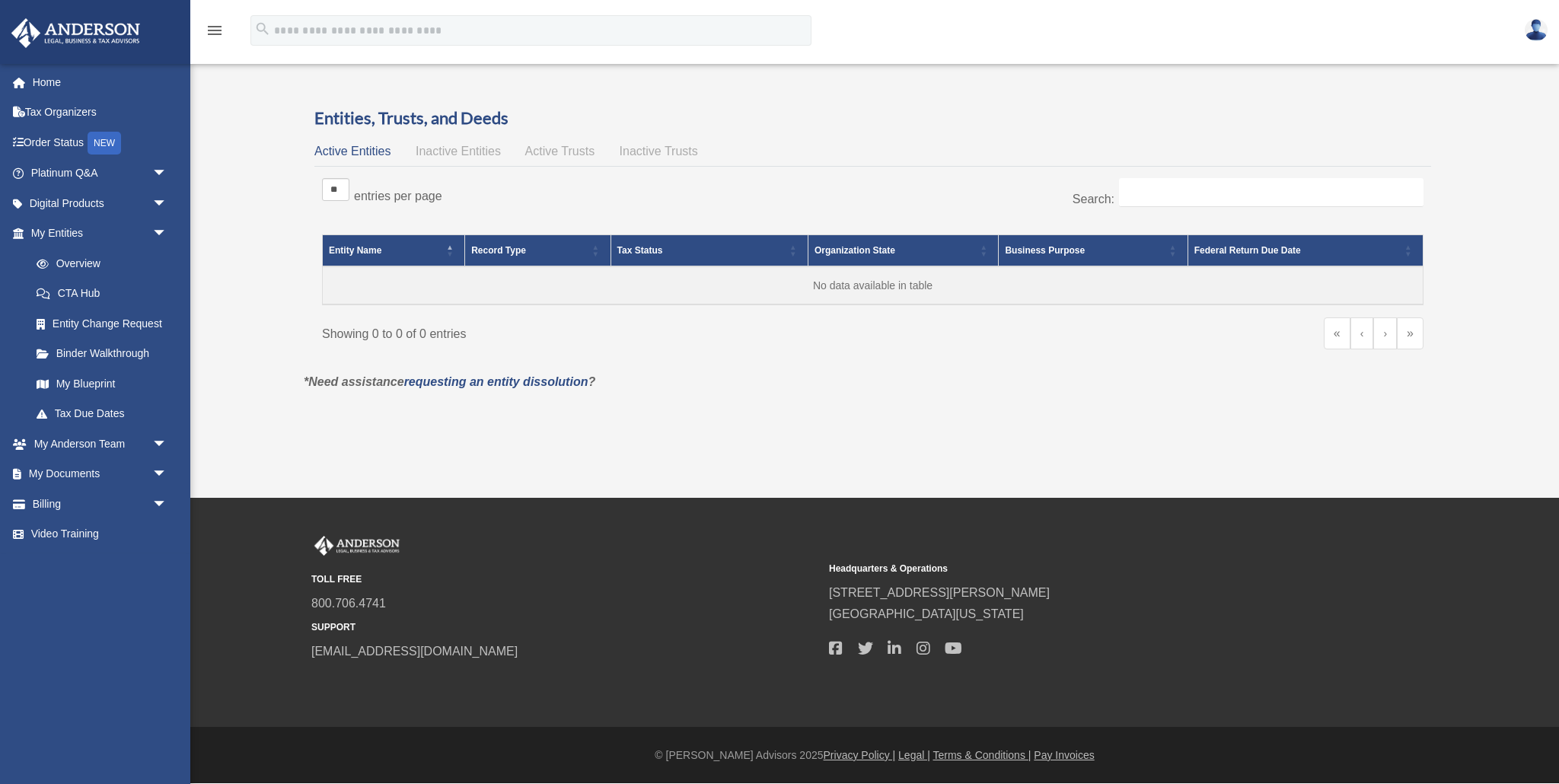
click at [458, 152] on span "Inactive Entities" at bounding box center [458, 151] width 85 height 13
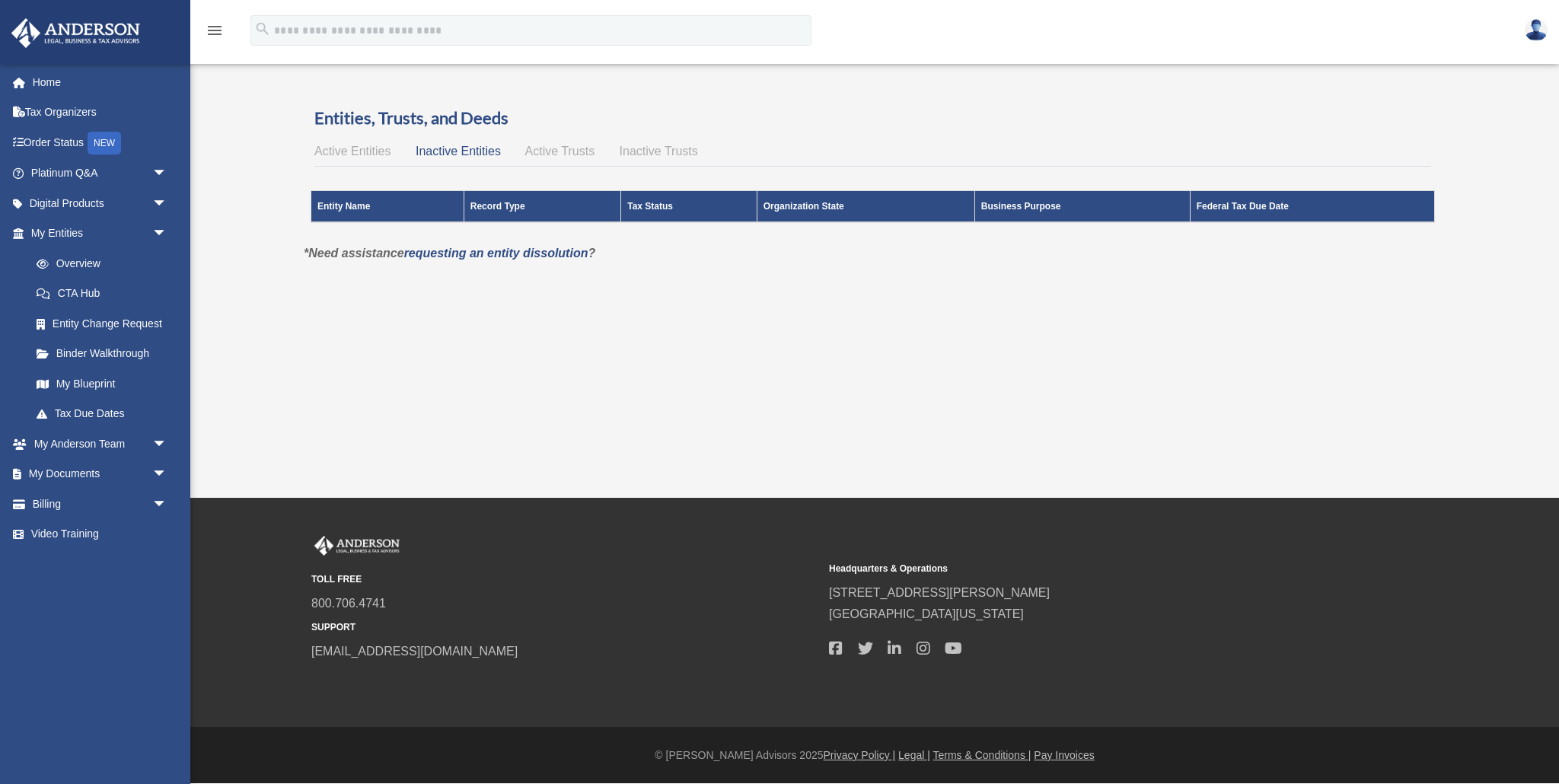
click at [534, 147] on span "Active Trusts" at bounding box center [560, 151] width 70 height 13
click at [654, 145] on span "Inactive Trusts" at bounding box center [658, 151] width 78 height 13
click at [324, 147] on span "Active Entities" at bounding box center [353, 151] width 76 height 13
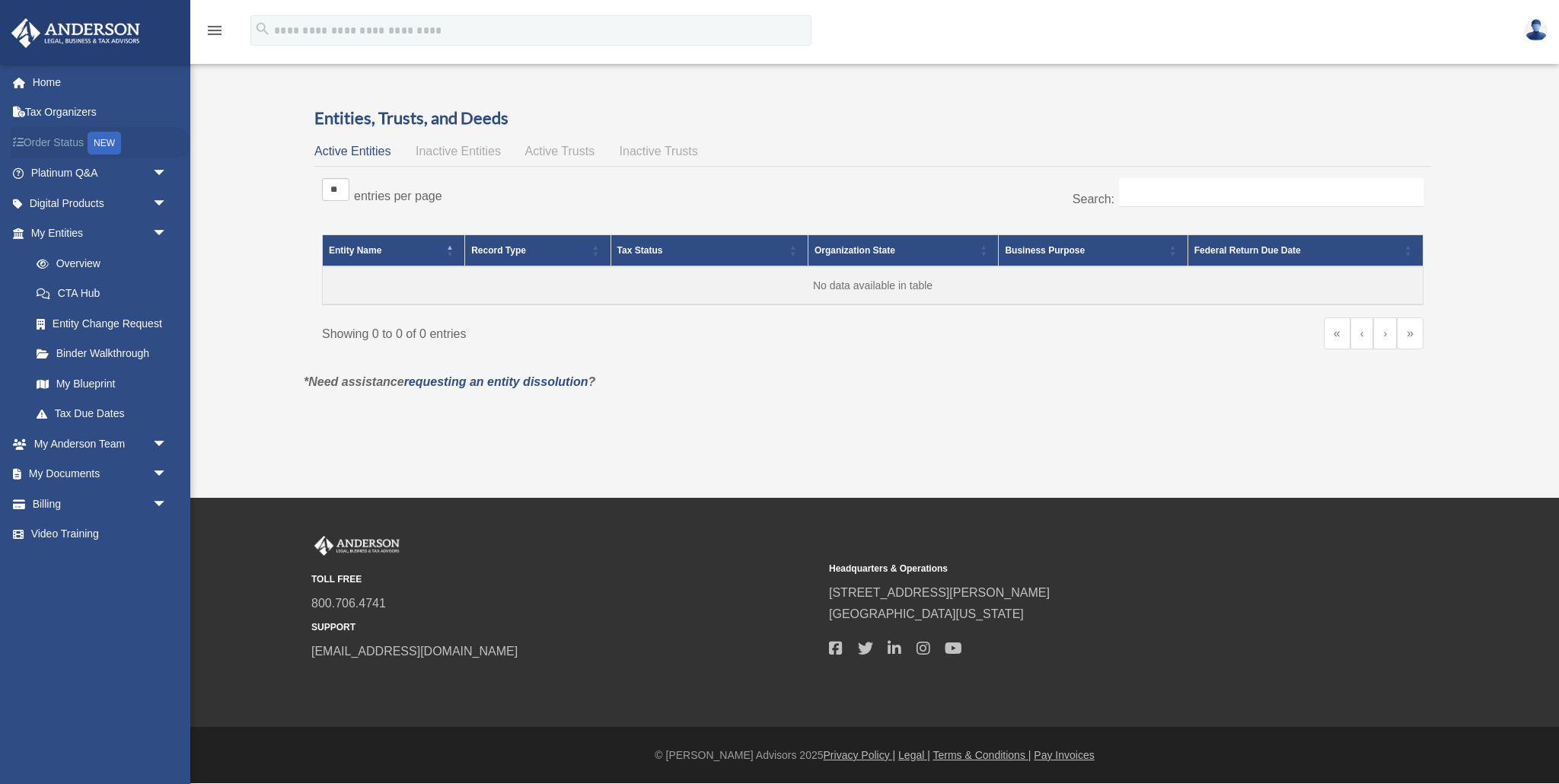
click at [55, 139] on link "Order Status NEW" at bounding box center [100, 142] width 180 height 31
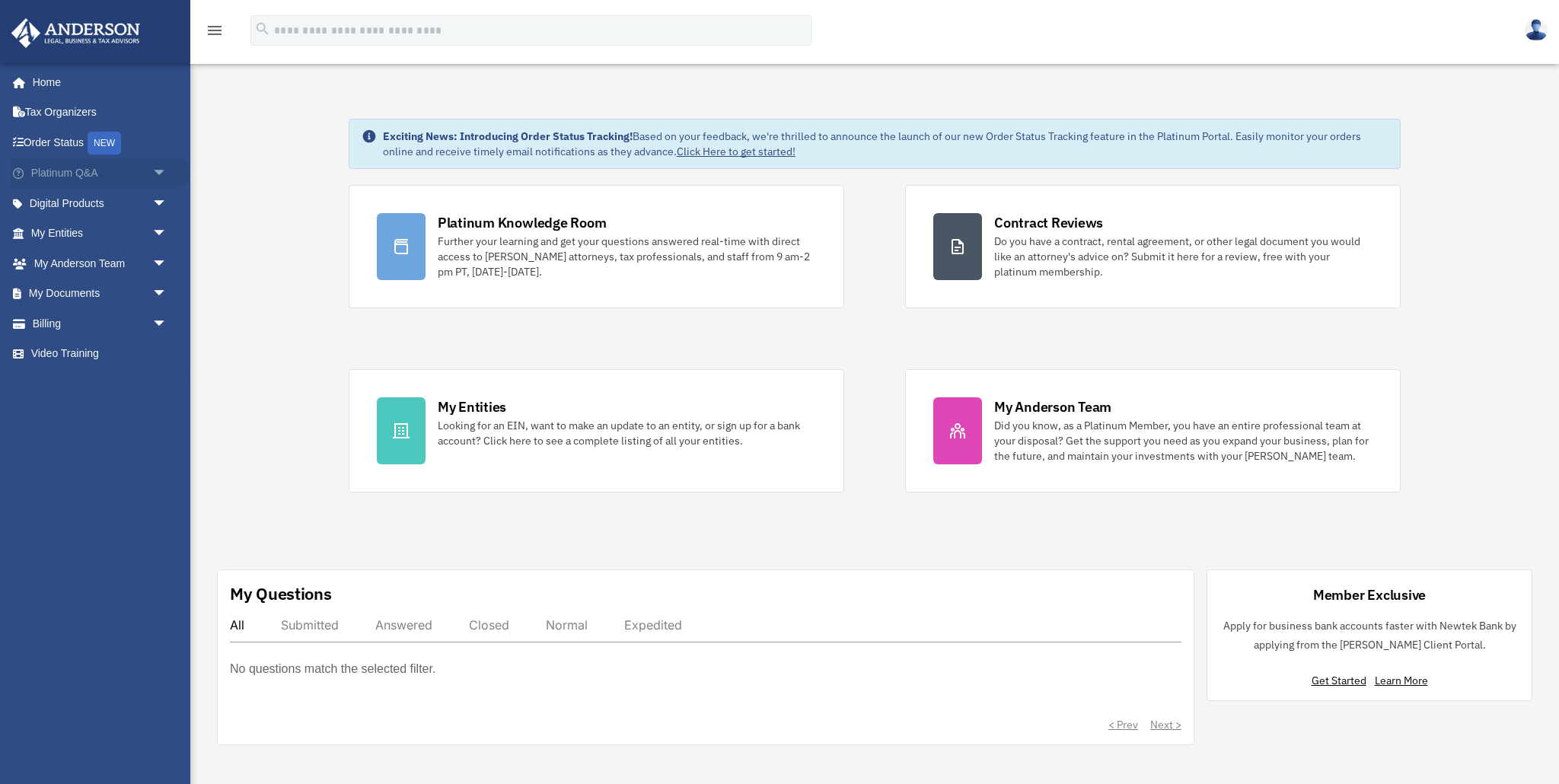
click at [163, 167] on span "arrow_drop_down" at bounding box center [167, 174] width 30 height 31
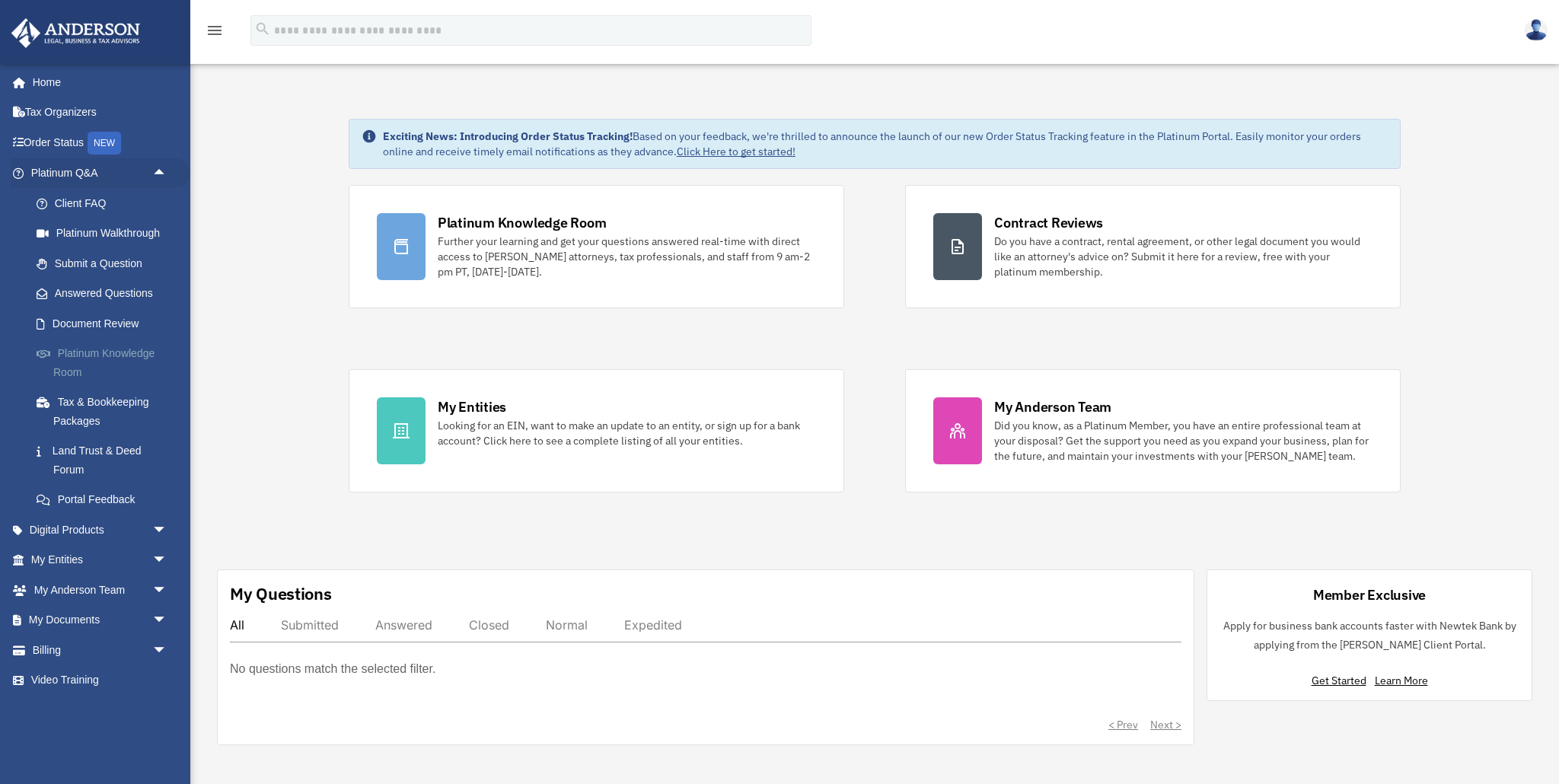
click at [79, 357] on link "Platinum Knowledge Room" at bounding box center [106, 363] width 169 height 49
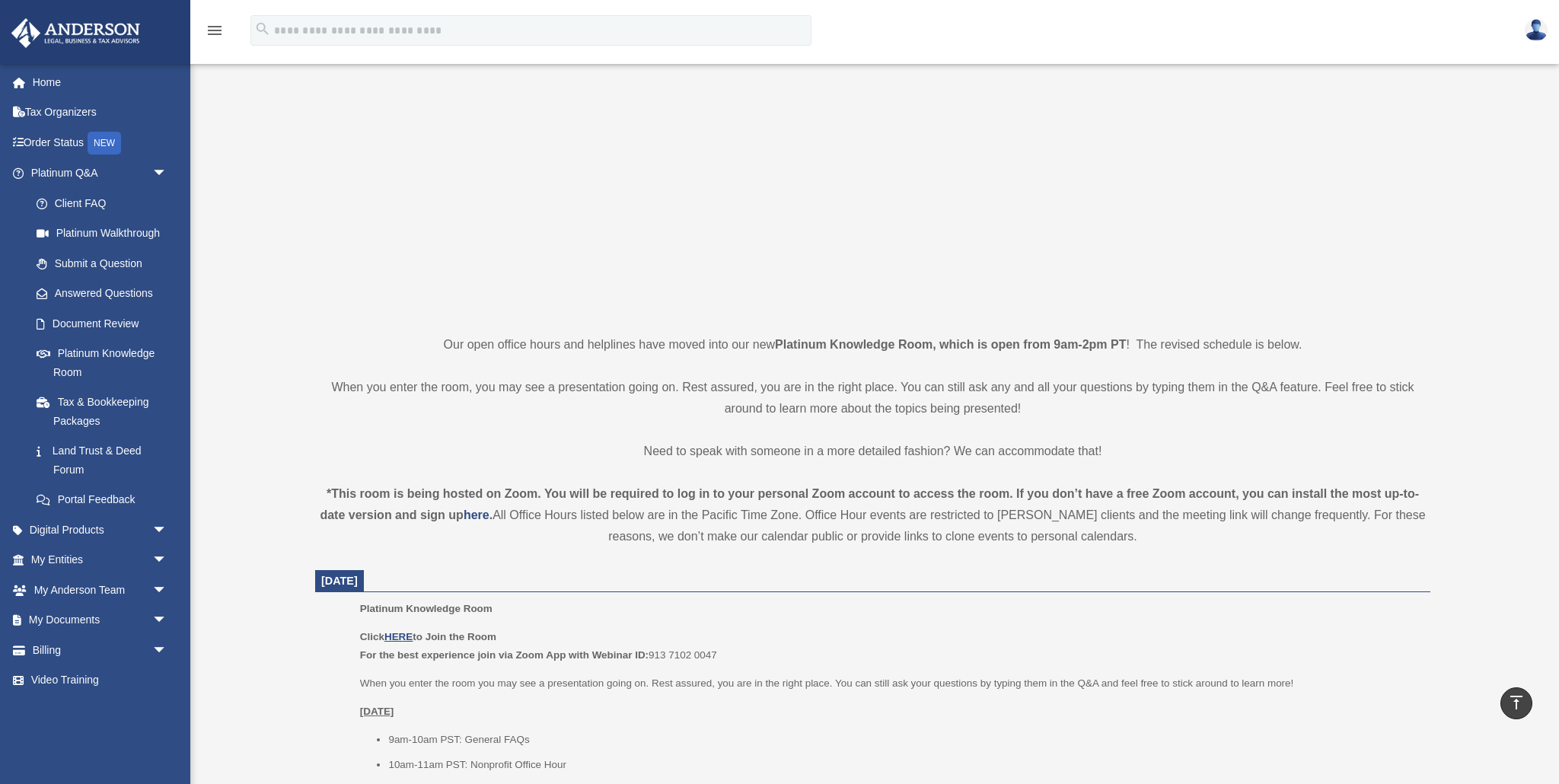
scroll to position [88, 0]
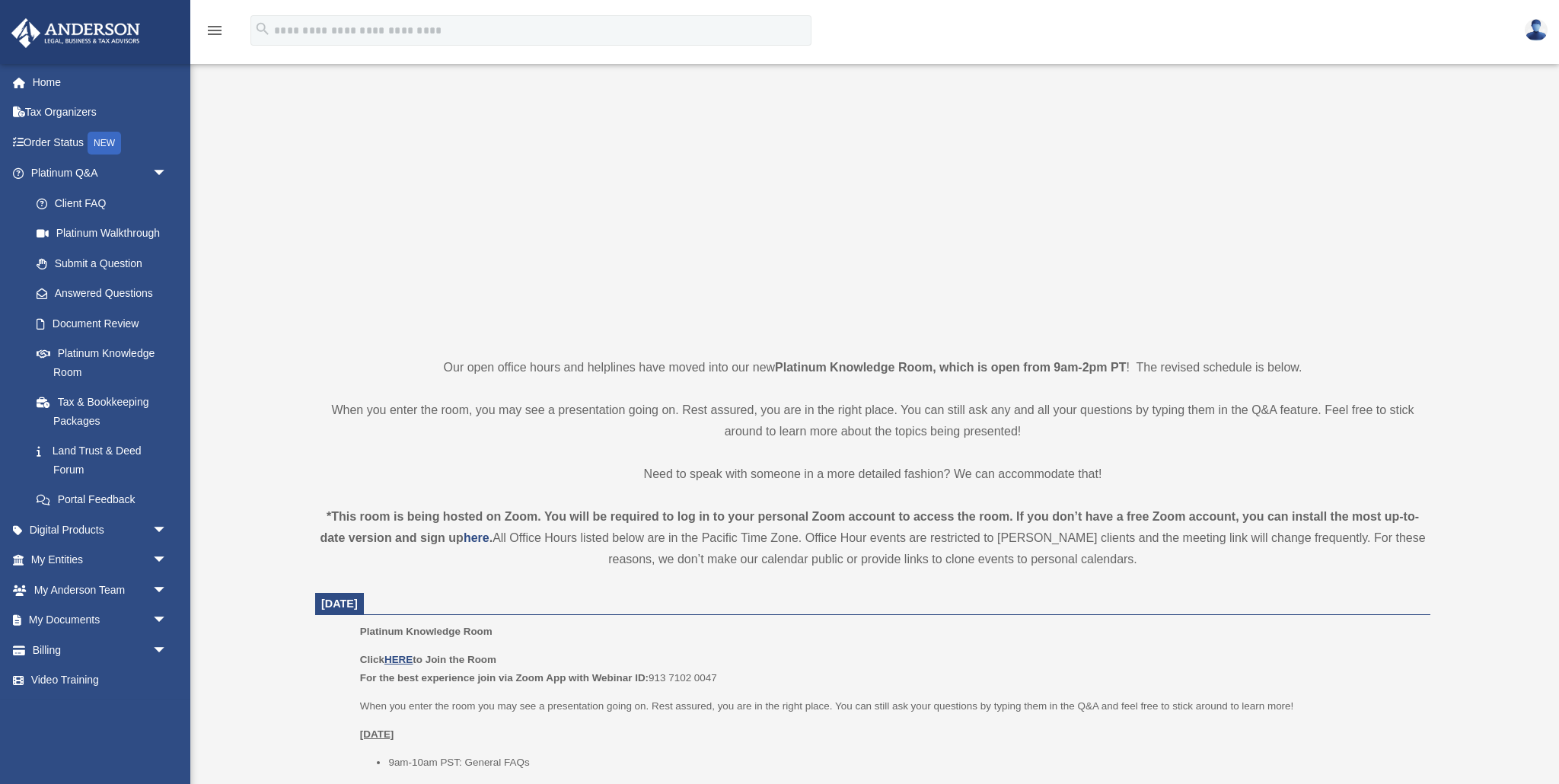
click at [1540, 27] on img at bounding box center [1536, 29] width 23 height 22
click at [1283, 102] on link "Logout" at bounding box center [1307, 102] width 152 height 31
